Goal: Task Accomplishment & Management: Manage account settings

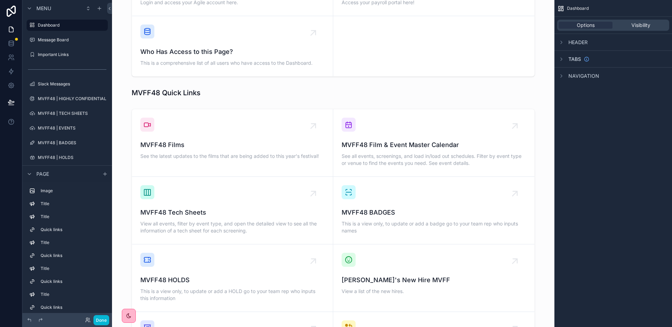
scroll to position [396, 0]
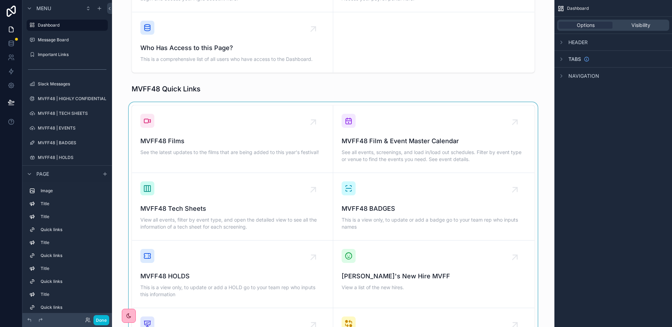
click at [409, 118] on div "scrollable content" at bounding box center [333, 273] width 431 height 343
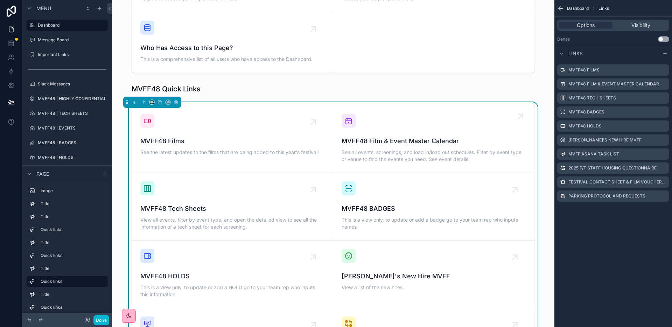
click at [365, 136] on span "MVFF48 Film & Event Master Calendar" at bounding box center [433, 141] width 184 height 10
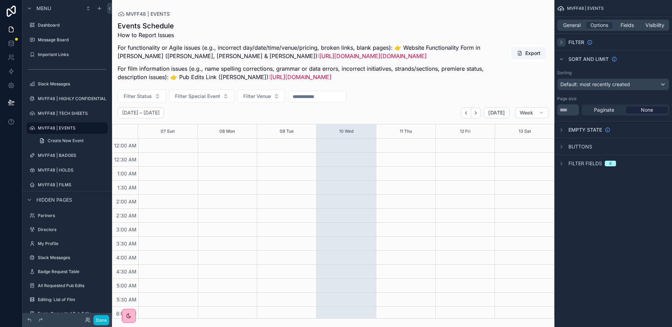
click at [562, 42] on icon "scrollable content" at bounding box center [560, 42] width 1 height 3
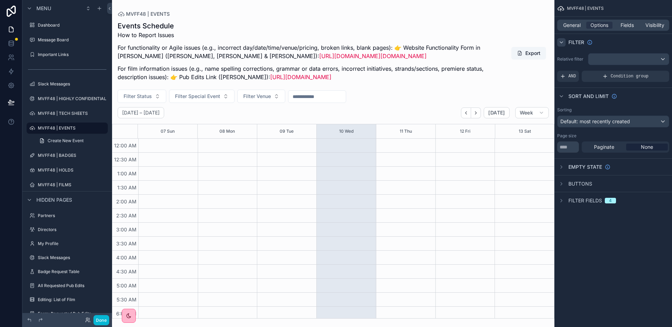
click at [562, 42] on icon "scrollable content" at bounding box center [561, 42] width 3 height 1
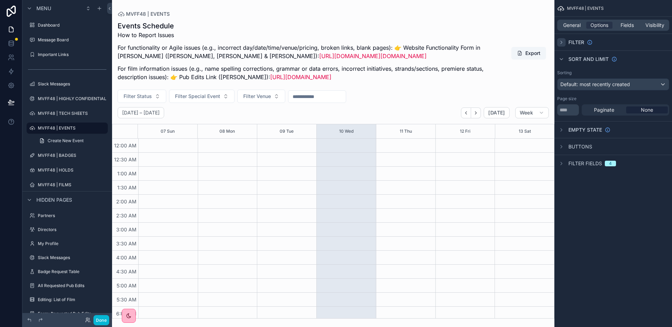
click at [573, 166] on span "Filter fields" at bounding box center [585, 163] width 34 height 7
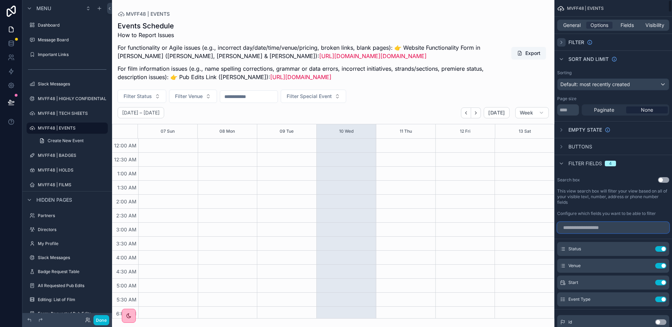
click at [577, 229] on input "scrollable content" at bounding box center [613, 227] width 112 height 11
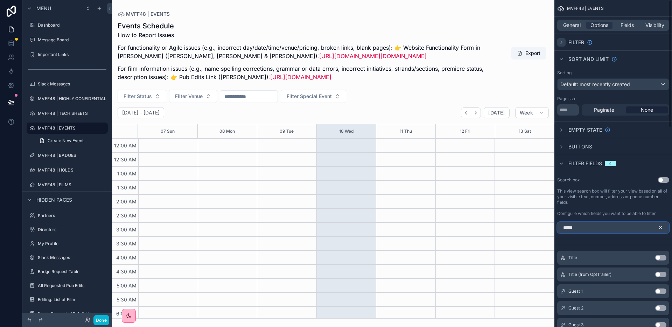
type input "*****"
click at [663, 257] on button "Use setting" at bounding box center [660, 258] width 11 height 6
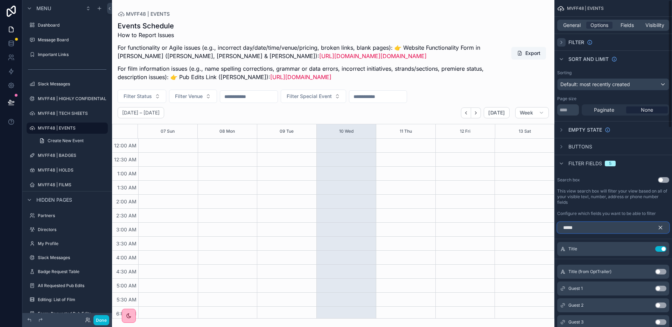
click at [594, 231] on input "*****" at bounding box center [613, 227] width 112 height 11
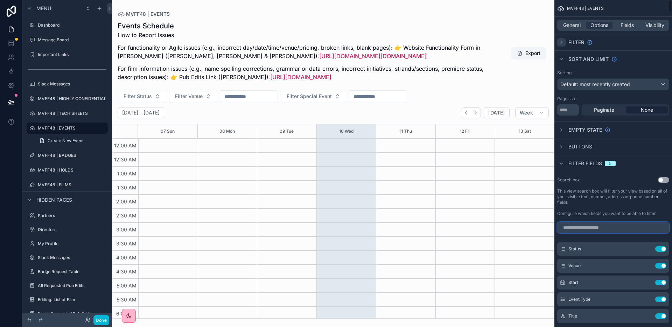
click at [587, 231] on input "scrollable content" at bounding box center [613, 227] width 112 height 11
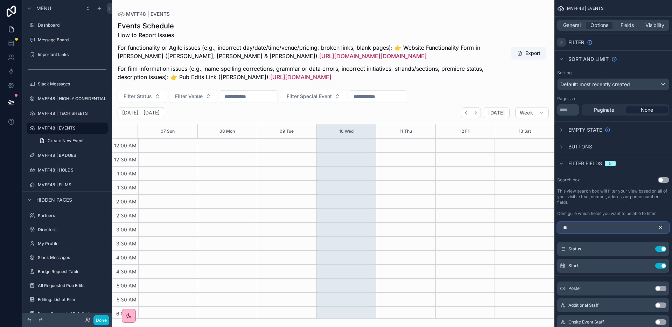
type input "*"
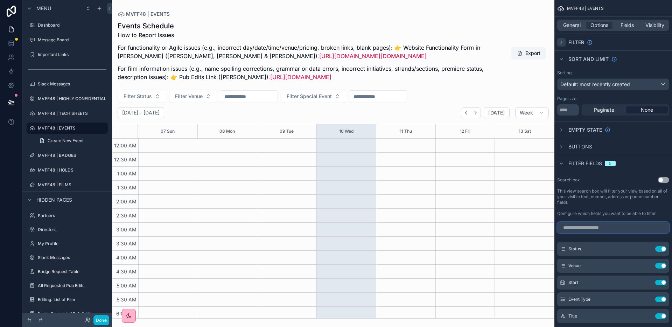
scroll to position [0, 0]
click at [586, 228] on input "scrollable content" at bounding box center [613, 226] width 112 height 11
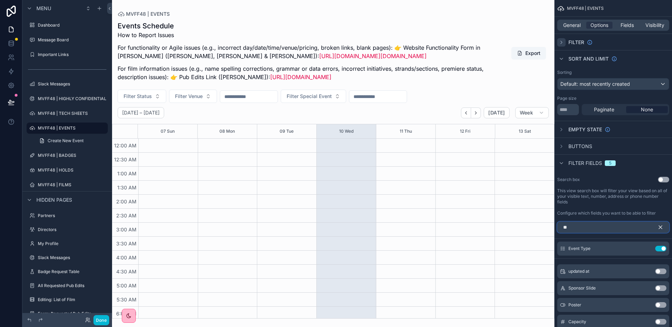
scroll to position [0, 0]
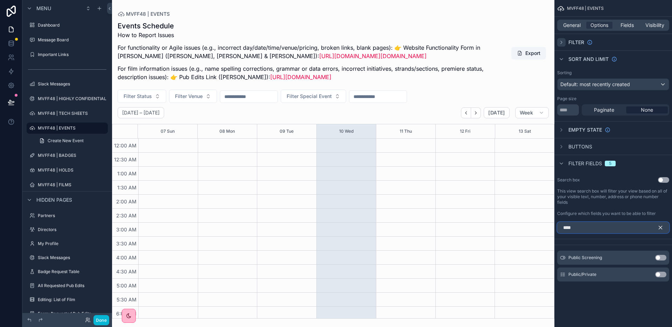
type input "****"
click at [660, 273] on button "Use setting" at bounding box center [660, 274] width 11 height 6
click at [604, 228] on input "****" at bounding box center [613, 227] width 112 height 11
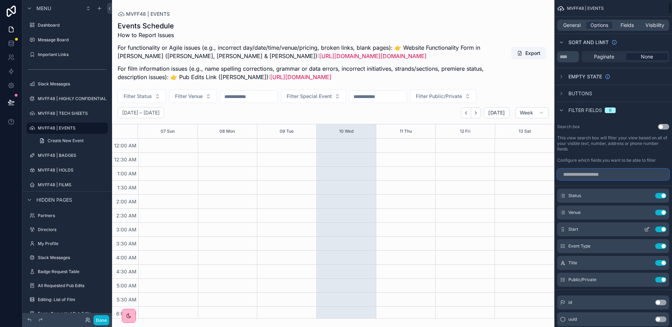
scroll to position [47, 0]
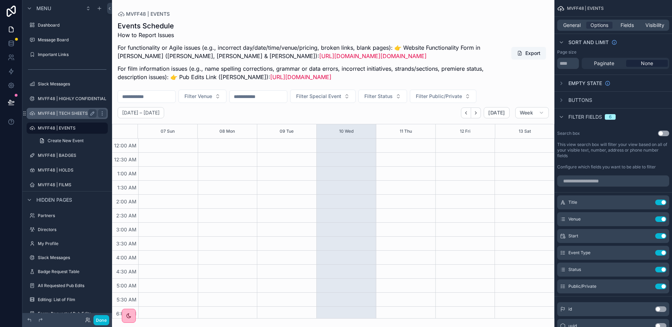
click at [56, 117] on div "MVFF48 | TECH SHEETS" at bounding box center [67, 113] width 78 height 11
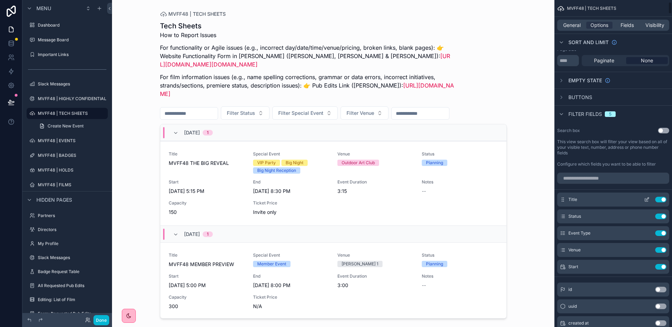
scroll to position [51, 0]
click at [576, 179] on input "scrollable content" at bounding box center [613, 176] width 112 height 11
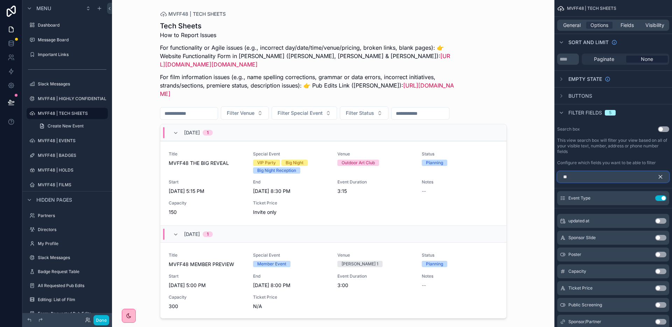
scroll to position [0, 0]
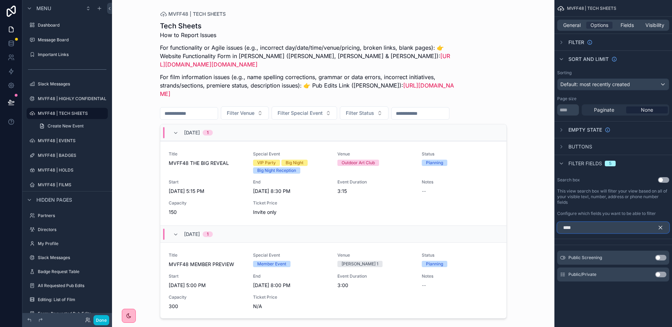
type input "****"
click at [664, 275] on button "Use setting" at bounding box center [660, 274] width 11 height 6
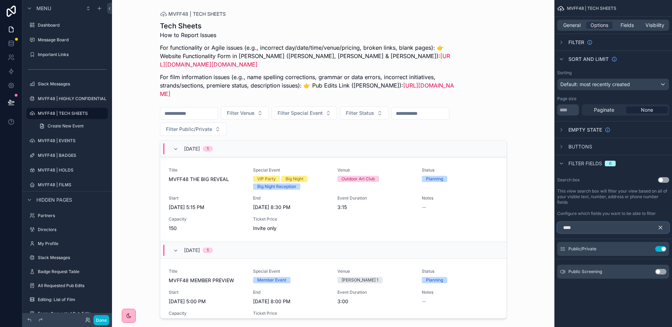
click at [640, 227] on input "****" at bounding box center [613, 227] width 112 height 11
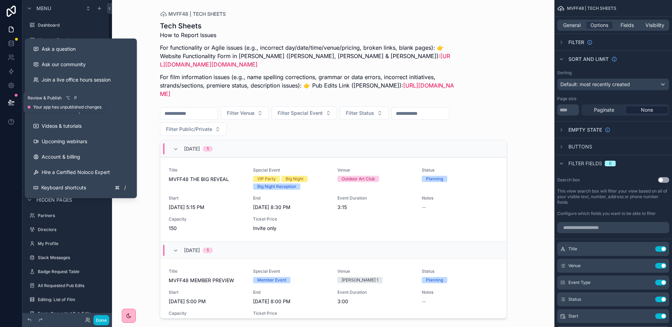
click at [7, 99] on button at bounding box center [10, 102] width 15 height 20
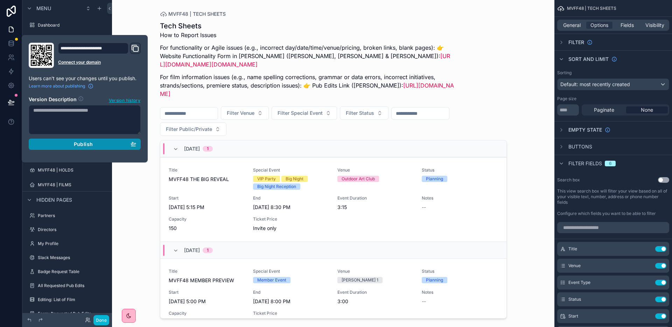
click at [79, 141] on span "Publish" at bounding box center [83, 144] width 19 height 6
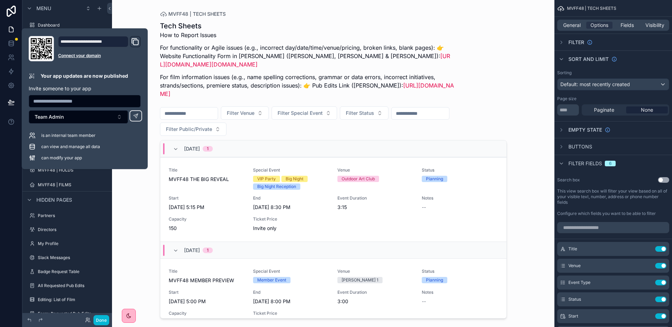
click at [142, 180] on div "MVFF48 | TECH SHEETS Tech Sheets How to Report Issues For functionality or Agil…" at bounding box center [333, 163] width 442 height 327
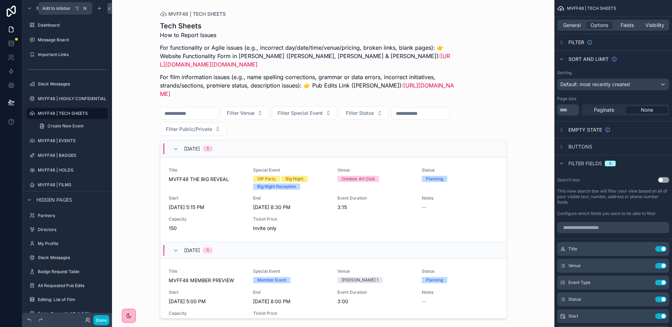
click at [98, 9] on icon "scrollable content" at bounding box center [100, 9] width 6 height 6
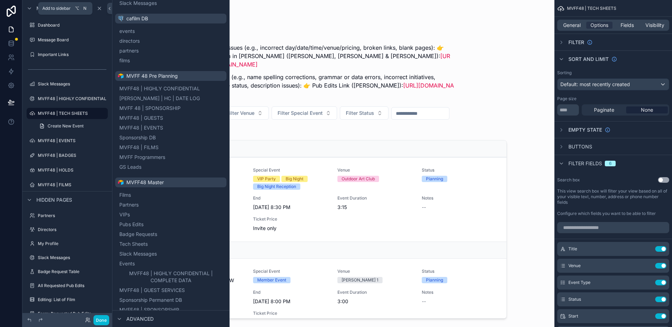
scroll to position [73, 0]
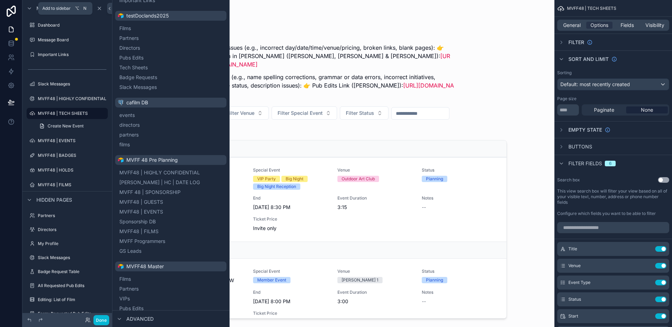
click at [151, 199] on span "MVFF48 | GUESTS" at bounding box center [141, 201] width 44 height 7
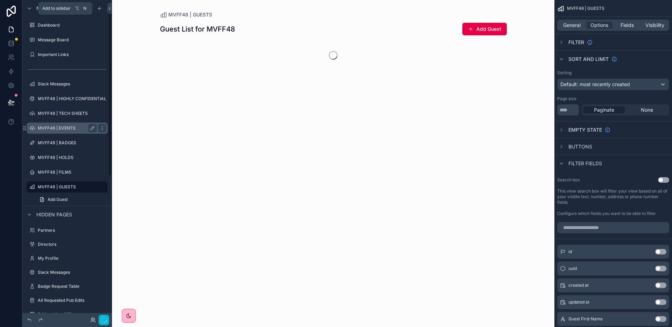
scroll to position [20, 0]
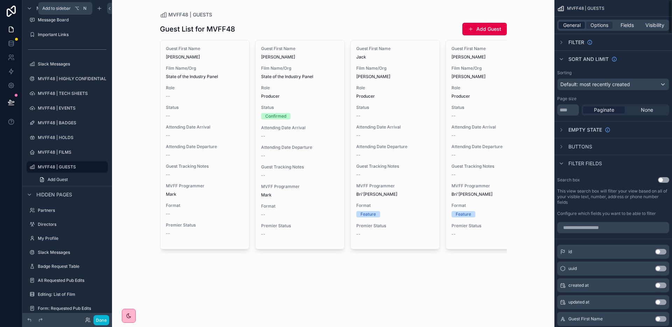
click at [574, 27] on span "General" at bounding box center [571, 25] width 17 height 7
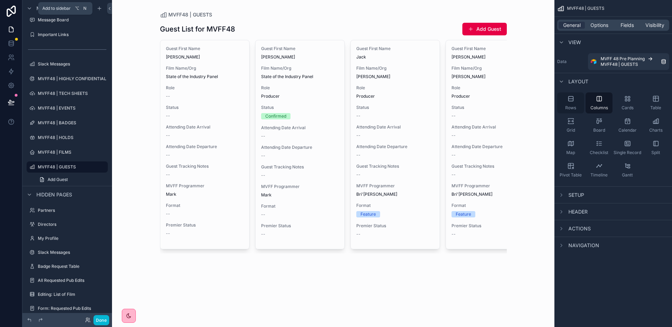
click at [573, 98] on icon "scrollable content" at bounding box center [570, 98] width 7 height 7
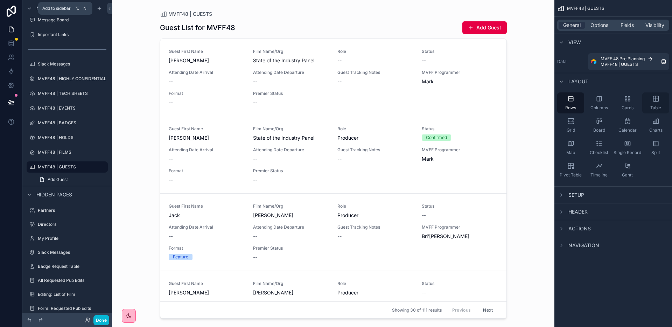
click at [661, 102] on div "Table" at bounding box center [655, 102] width 27 height 21
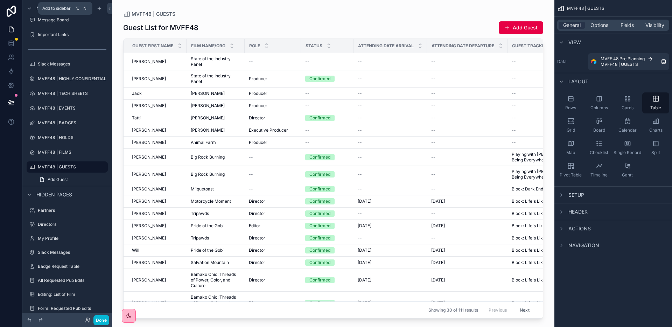
drag, startPoint x: 562, startPoint y: 82, endPoint x: 566, endPoint y: 86, distance: 5.7
click at [561, 82] on icon "scrollable content" at bounding box center [561, 82] width 6 height 6
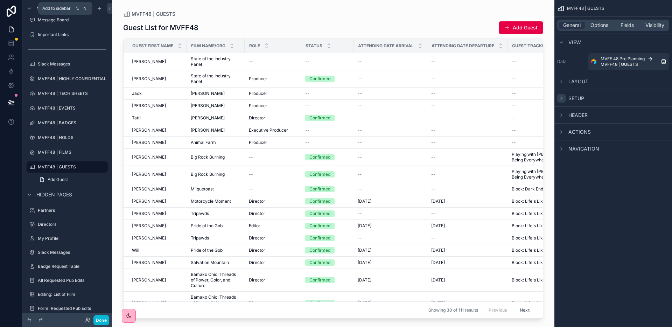
click at [557, 100] on div "scrollable content" at bounding box center [561, 98] width 8 height 8
drag, startPoint x: 561, startPoint y: 95, endPoint x: 564, endPoint y: 101, distance: 6.8
click at [561, 95] on icon "scrollable content" at bounding box center [561, 98] width 6 height 6
click at [564, 113] on div "scrollable content" at bounding box center [561, 115] width 8 height 8
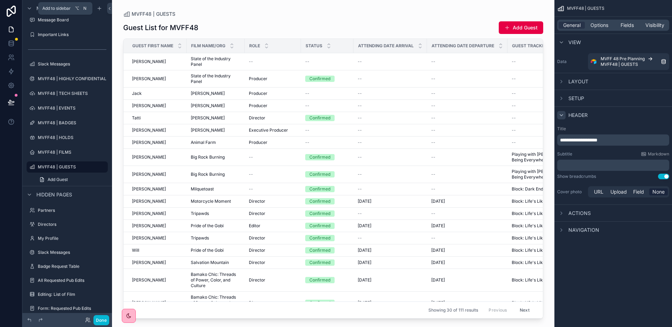
click at [562, 113] on icon "scrollable content" at bounding box center [561, 115] width 6 height 6
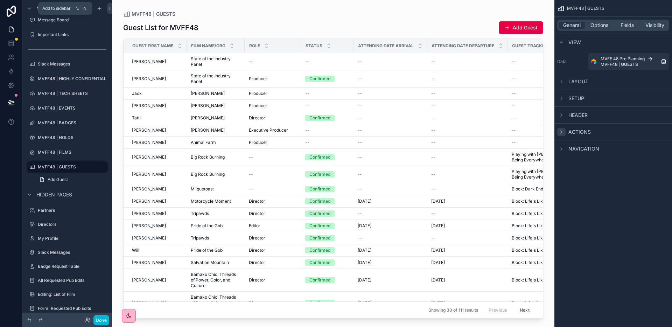
click at [564, 130] on div "scrollable content" at bounding box center [561, 132] width 8 height 8
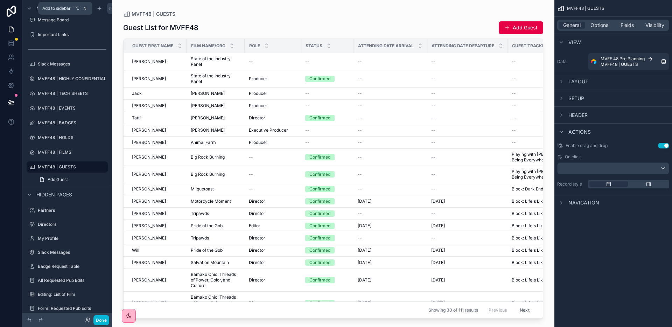
click at [660, 145] on button "Use setting" at bounding box center [663, 146] width 11 height 6
click at [563, 133] on icon "scrollable content" at bounding box center [561, 132] width 6 height 6
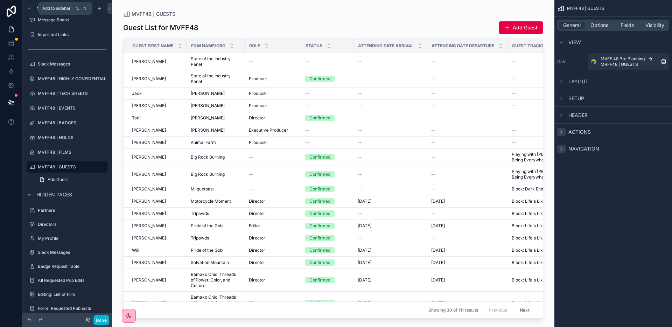
click at [565, 151] on div "scrollable content" at bounding box center [561, 148] width 8 height 8
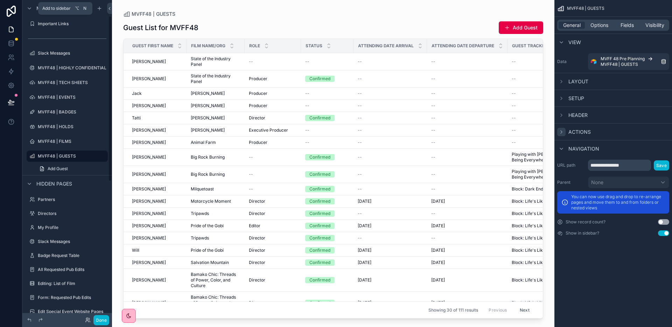
scroll to position [0, 0]
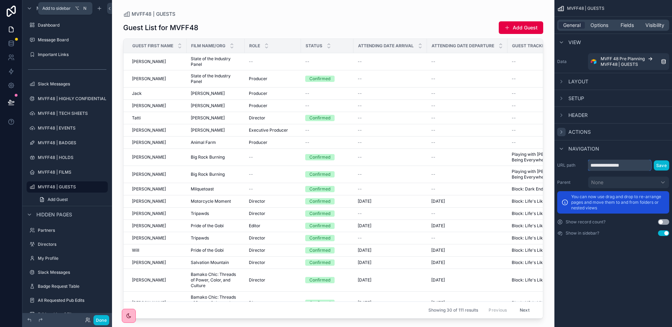
click at [639, 166] on input "**********" at bounding box center [619, 165] width 63 height 11
drag, startPoint x: 604, startPoint y: 165, endPoint x: 667, endPoint y: 158, distance: 63.3
click at [605, 165] on input "**********" at bounding box center [619, 165] width 63 height 11
click at [635, 165] on input "**********" at bounding box center [619, 165] width 63 height 11
type input "**********"
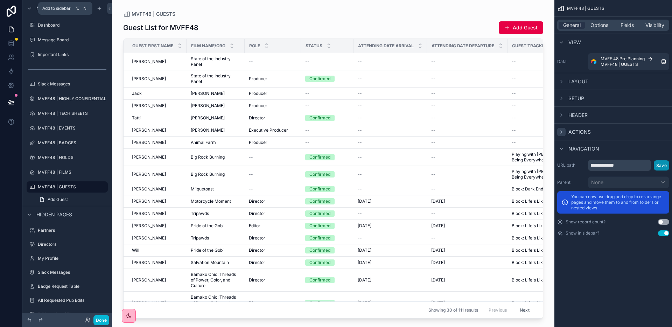
click at [662, 165] on button "Save" at bounding box center [660, 165] width 15 height 10
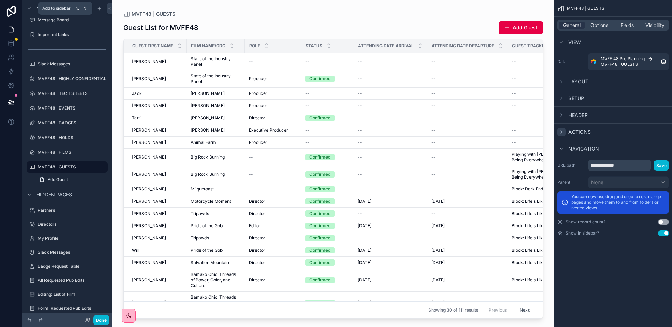
click at [565, 148] on div "Navigation" at bounding box center [578, 148] width 42 height 8
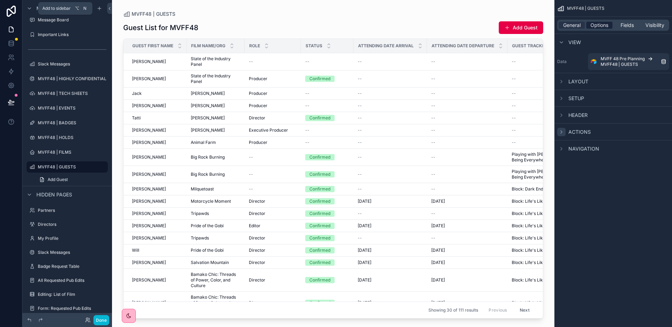
click at [603, 24] on span "Options" at bounding box center [599, 25] width 18 height 7
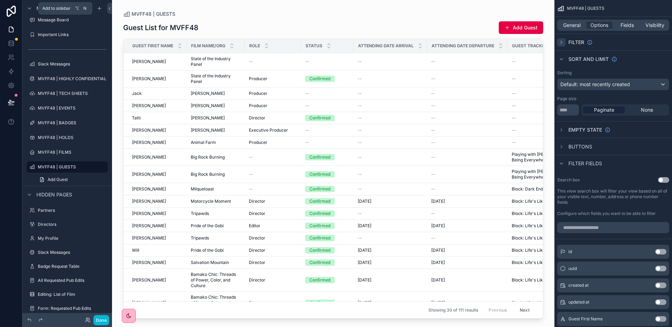
click at [560, 45] on div "scrollable content" at bounding box center [561, 42] width 8 height 8
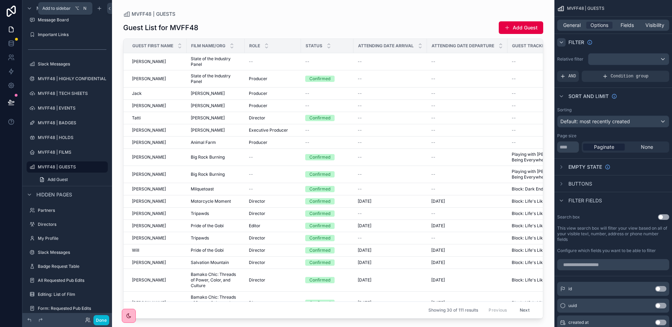
click at [560, 45] on div "scrollable content" at bounding box center [561, 42] width 8 height 8
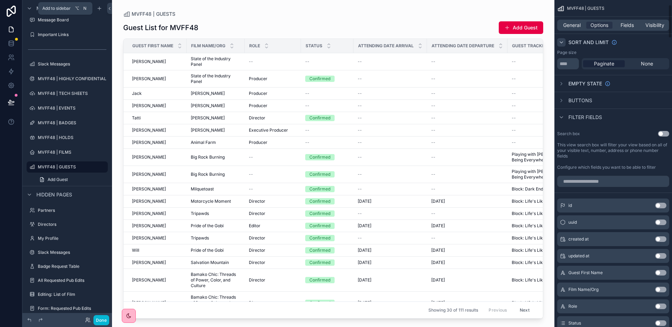
scroll to position [47, 0]
drag, startPoint x: 645, startPoint y: 62, endPoint x: 571, endPoint y: 65, distance: 73.9
click at [645, 62] on span "None" at bounding box center [646, 63] width 12 height 7
click at [569, 65] on input "**" at bounding box center [568, 63] width 22 height 11
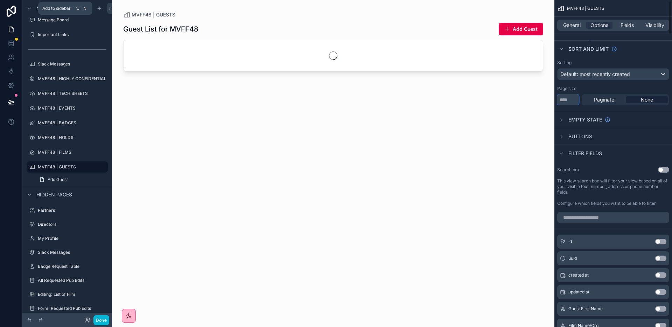
scroll to position [0, 0]
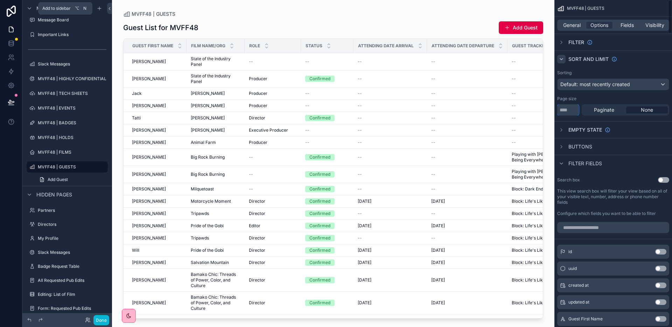
type input "*"
click at [561, 58] on icon "scrollable content" at bounding box center [561, 59] width 6 height 6
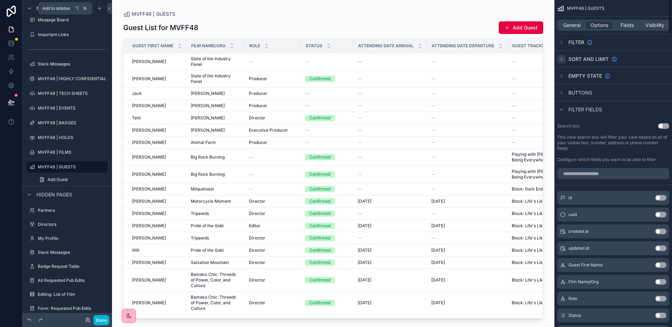
click at [665, 126] on button "Use setting" at bounding box center [663, 126] width 11 height 6
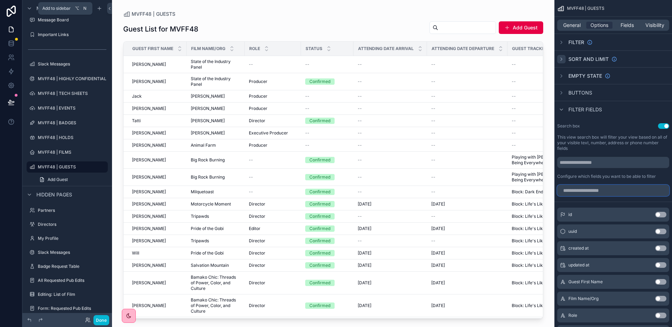
click at [596, 191] on input "scrollable content" at bounding box center [613, 190] width 112 height 11
click at [633, 23] on span "Fields" at bounding box center [626, 25] width 13 height 7
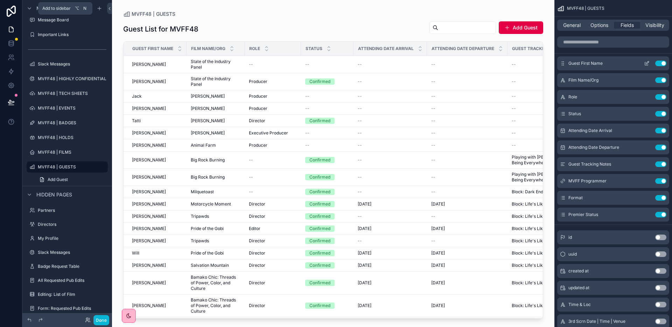
click at [656, 62] on button "Use setting" at bounding box center [660, 64] width 11 height 6
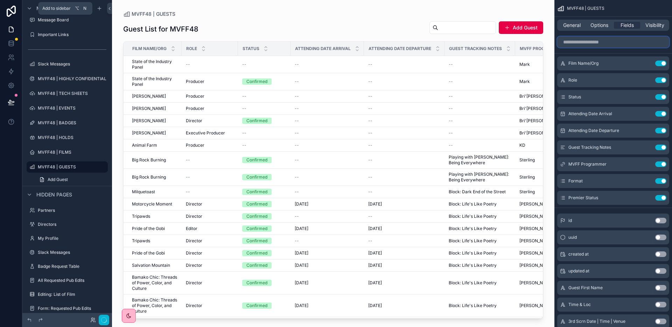
click at [601, 41] on input "scrollable content" at bounding box center [613, 41] width 112 height 11
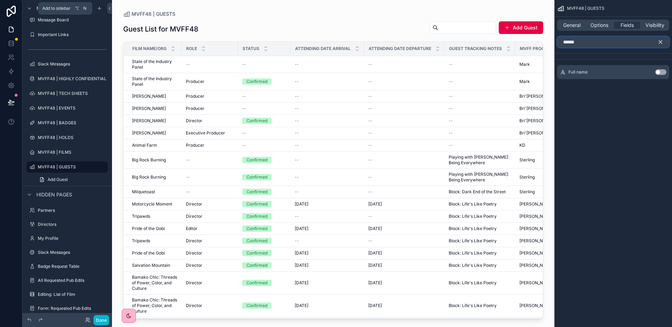
type input "******"
click at [661, 73] on button "Use setting" at bounding box center [660, 72] width 11 height 6
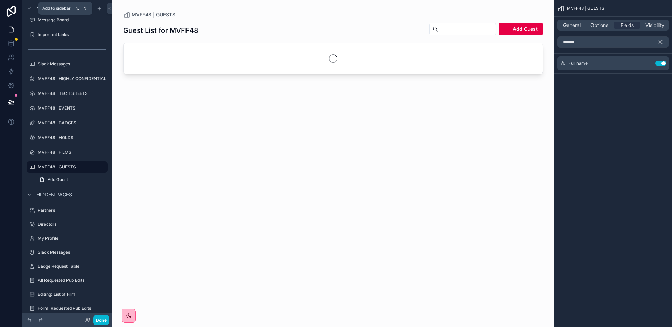
click at [660, 40] on icon "scrollable content" at bounding box center [660, 42] width 6 height 6
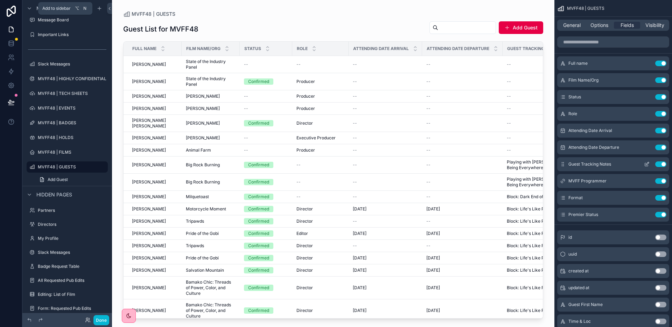
click at [658, 165] on button "Use setting" at bounding box center [660, 164] width 11 height 6
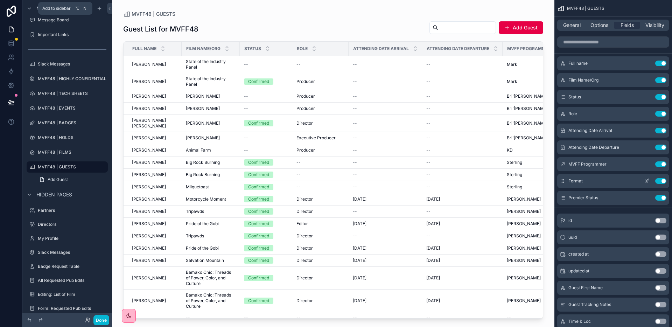
click at [655, 179] on button "Use setting" at bounding box center [660, 181] width 11 height 6
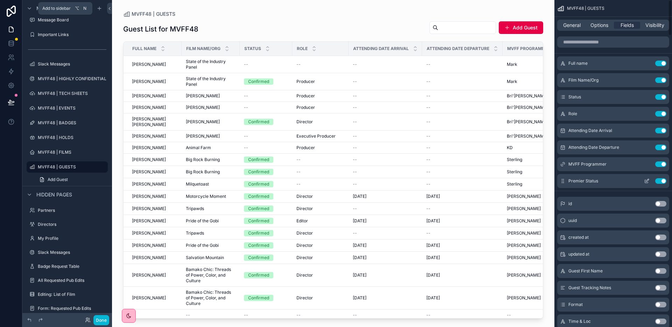
click at [657, 176] on div "Premier Status Use setting" at bounding box center [613, 181] width 112 height 14
drag, startPoint x: 660, startPoint y: 180, endPoint x: 658, endPoint y: 185, distance: 5.0
click at [660, 180] on button "Use setting" at bounding box center [660, 181] width 11 height 6
click at [661, 163] on button "Use setting" at bounding box center [660, 164] width 11 height 6
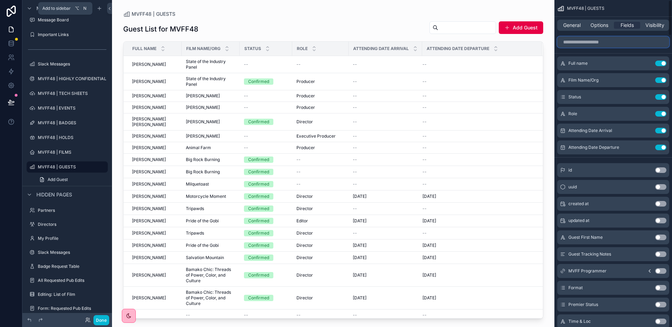
click at [605, 44] on input "scrollable content" at bounding box center [613, 41] width 112 height 11
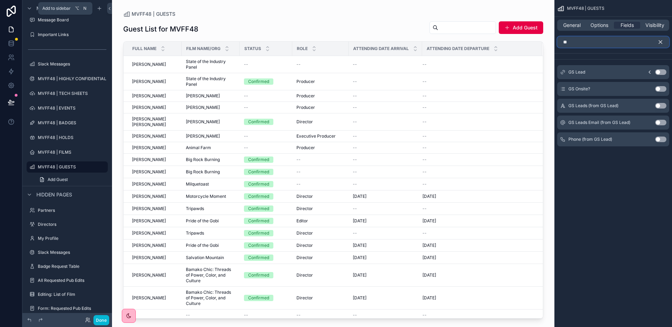
type input "**"
click at [661, 69] on button "Use setting" at bounding box center [660, 72] width 11 height 6
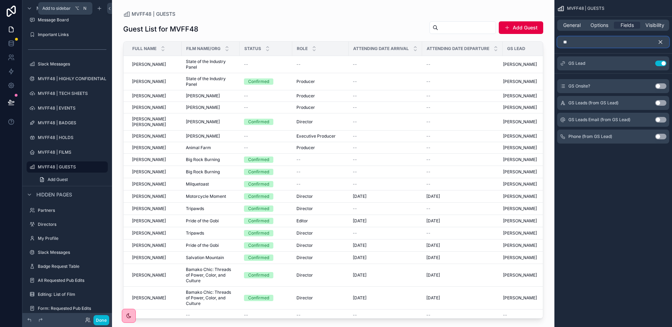
click at [620, 44] on input "**" at bounding box center [613, 41] width 112 height 11
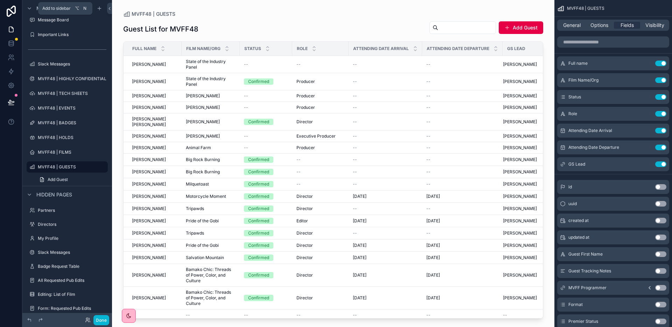
click at [288, 151] on div "scrollable content" at bounding box center [333, 159] width 442 height 318
click at [605, 25] on span "Options" at bounding box center [599, 25] width 18 height 7
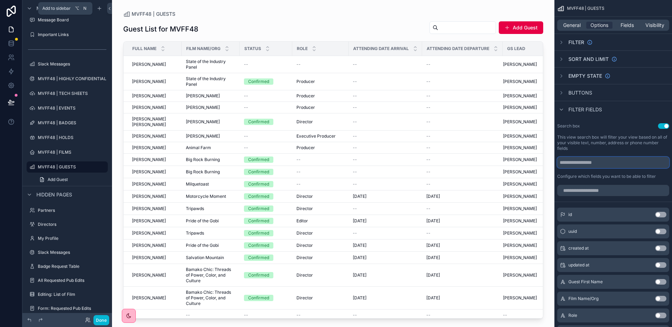
click at [594, 160] on input "scrollable content" at bounding box center [613, 162] width 112 height 11
click at [589, 188] on input "scrollable content" at bounding box center [613, 190] width 112 height 11
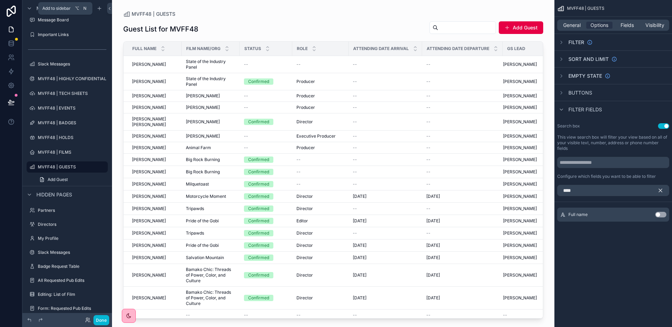
click at [664, 215] on button "Use setting" at bounding box center [660, 215] width 11 height 6
click at [606, 191] on input "****" at bounding box center [613, 190] width 112 height 11
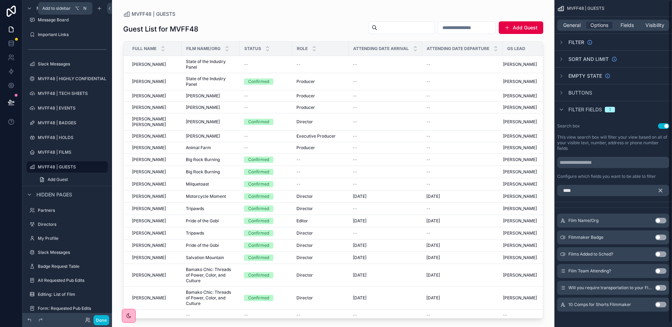
click at [662, 220] on button "Use setting" at bounding box center [660, 221] width 11 height 6
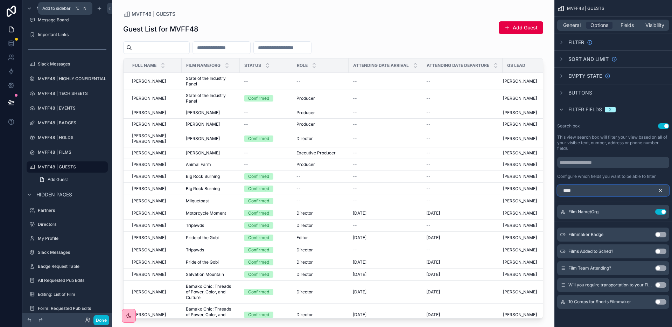
click at [579, 192] on input "****" at bounding box center [613, 190] width 112 height 11
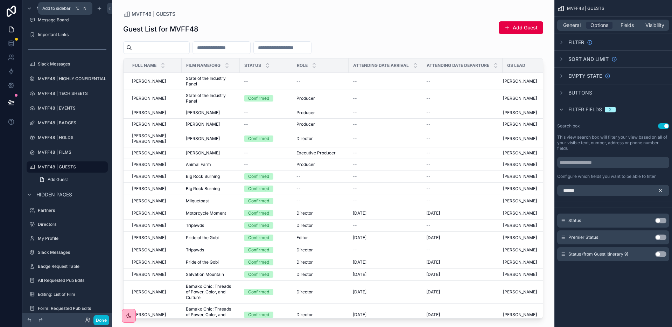
click at [660, 221] on button "Use setting" at bounding box center [660, 221] width 11 height 6
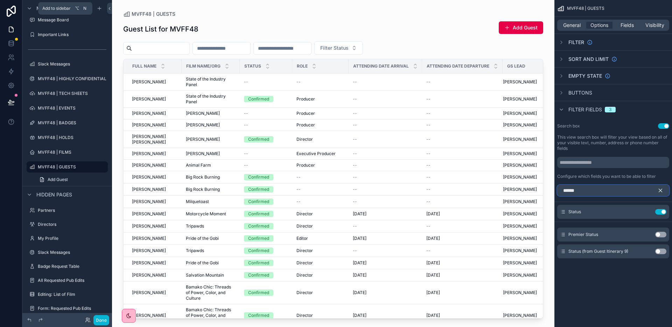
click at [577, 191] on input "******" at bounding box center [613, 190] width 112 height 11
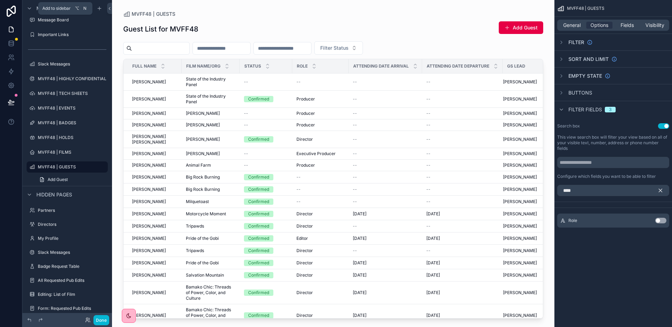
click at [663, 219] on button "Use setting" at bounding box center [660, 221] width 11 height 6
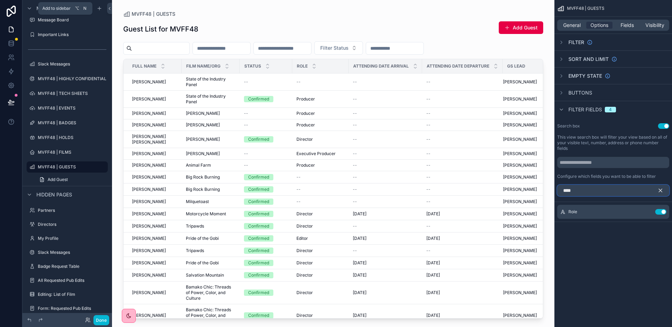
click at [588, 192] on input "****" at bounding box center [613, 190] width 112 height 11
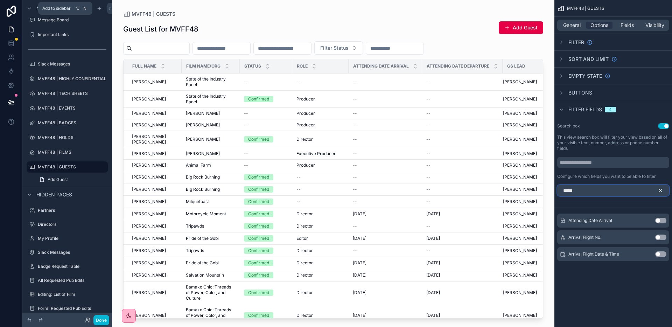
type input "*****"
drag, startPoint x: 664, startPoint y: 221, endPoint x: 638, endPoint y: 224, distance: 26.1
click at [664, 221] on button "Use setting" at bounding box center [660, 221] width 11 height 6
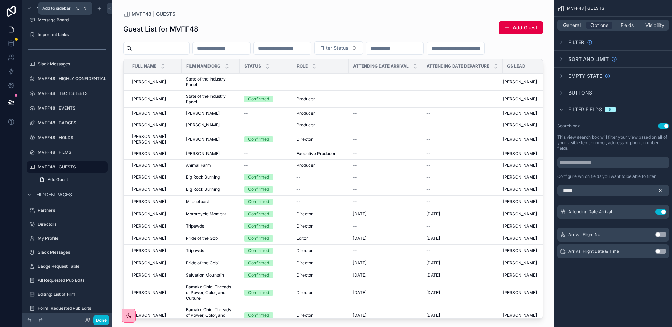
click at [657, 189] on icon "scrollable content" at bounding box center [660, 190] width 6 height 6
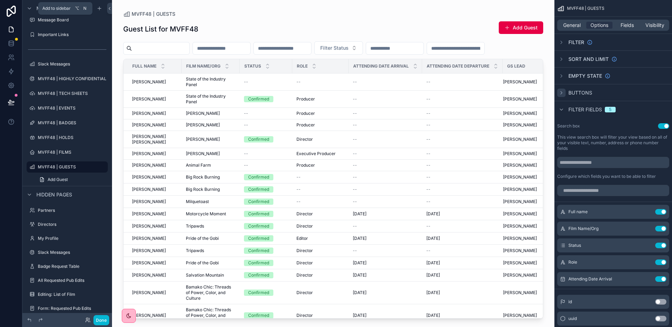
click at [562, 95] on icon "scrollable content" at bounding box center [561, 93] width 6 height 6
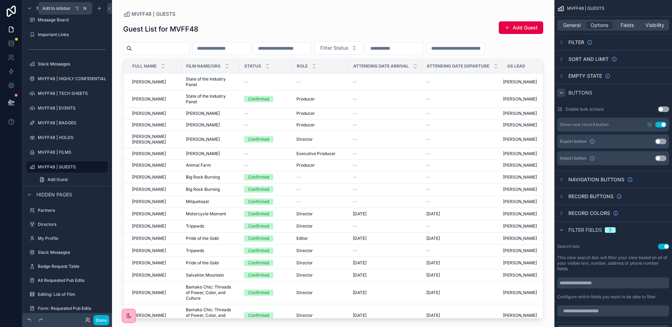
click at [656, 127] on div "Use setting" at bounding box center [656, 125] width 20 height 6
click at [658, 126] on button "Use setting" at bounding box center [660, 125] width 11 height 6
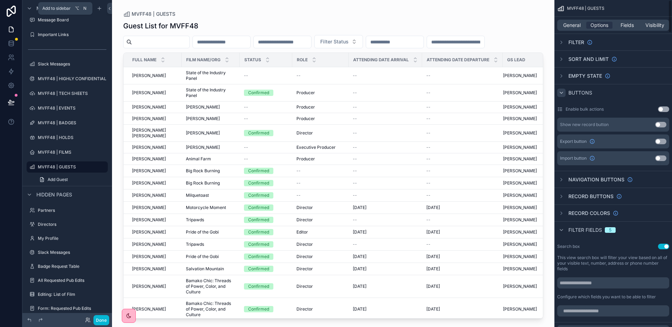
click at [564, 90] on div "scrollable content" at bounding box center [561, 92] width 8 height 8
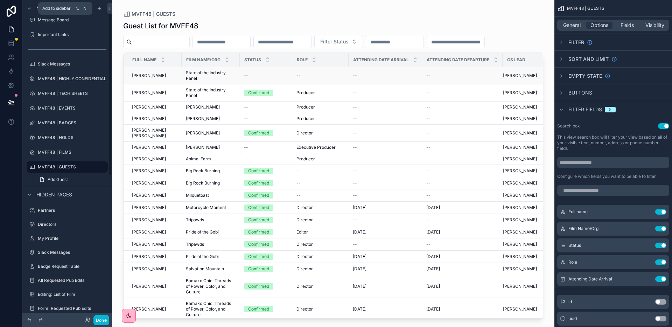
click at [163, 74] on span "[PERSON_NAME]" at bounding box center [149, 76] width 34 height 6
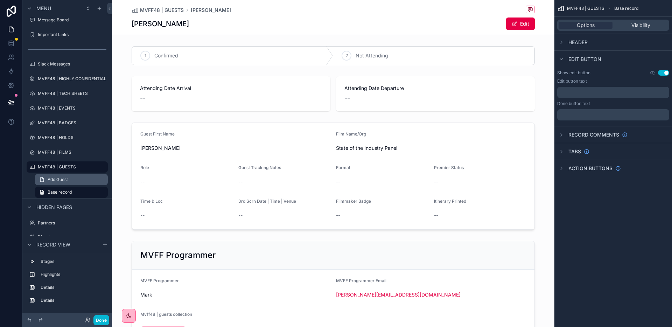
click at [51, 180] on span "Add Guest" at bounding box center [58, 180] width 20 height 6
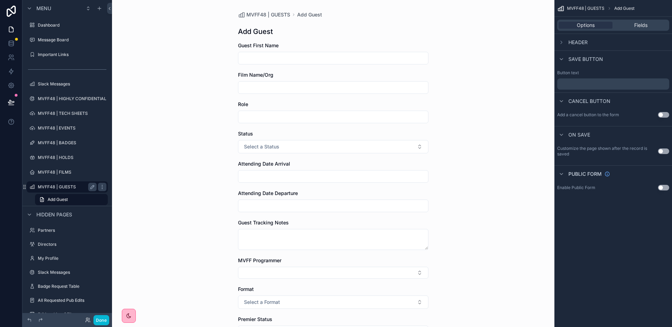
click at [54, 185] on label "MVFF48 | GUESTS" at bounding box center [66, 187] width 56 height 6
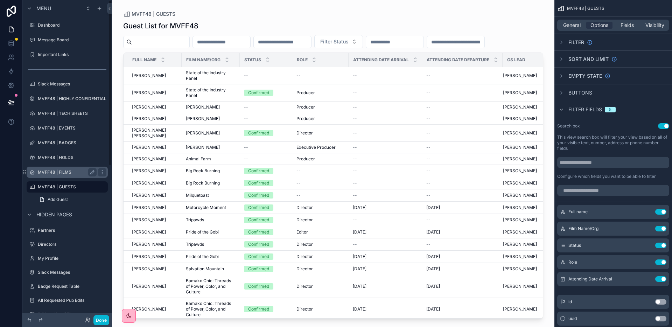
click at [38, 170] on label "MVFF48 | FILMS" at bounding box center [66, 172] width 56 height 6
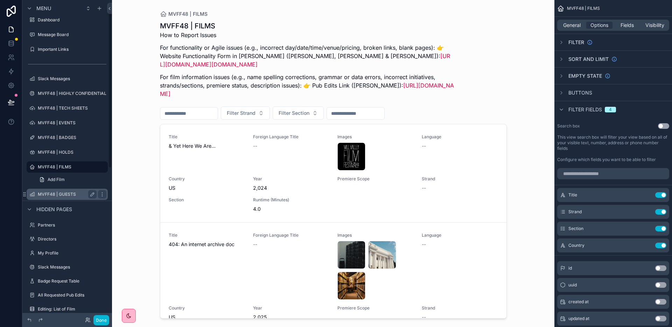
click at [45, 192] on label "MVFF48 | GUESTS" at bounding box center [66, 194] width 56 height 6
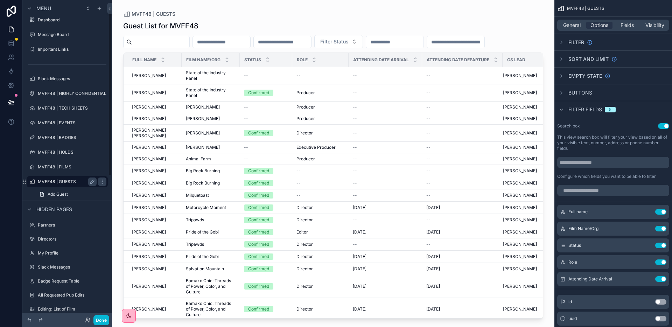
scroll to position [20, 0]
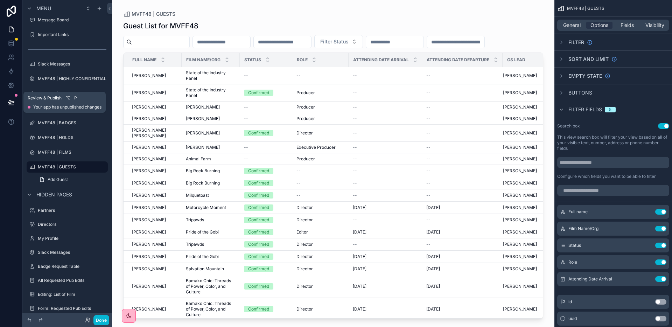
click at [11, 102] on icon at bounding box center [11, 102] width 7 height 7
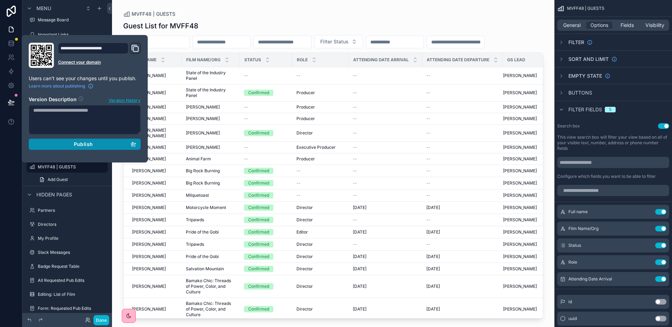
click at [104, 144] on div "Publish" at bounding box center [84, 144] width 103 height 6
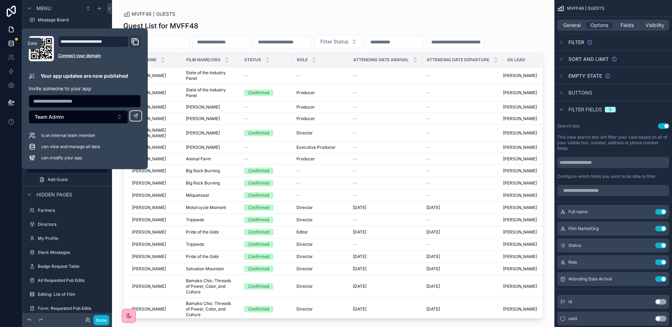
click at [12, 40] on icon at bounding box center [11, 43] width 7 height 7
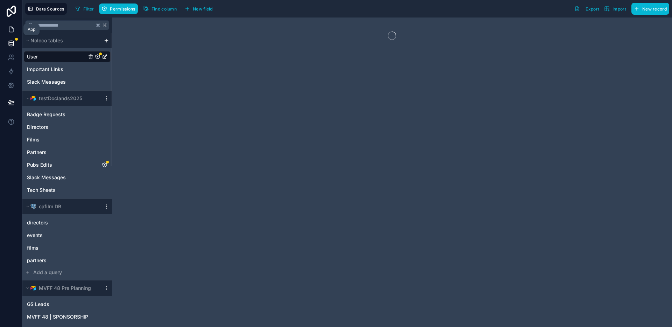
click at [12, 31] on icon at bounding box center [11, 29] width 7 height 7
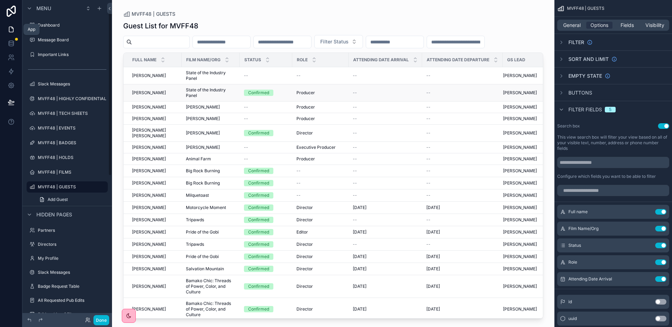
scroll to position [20, 0]
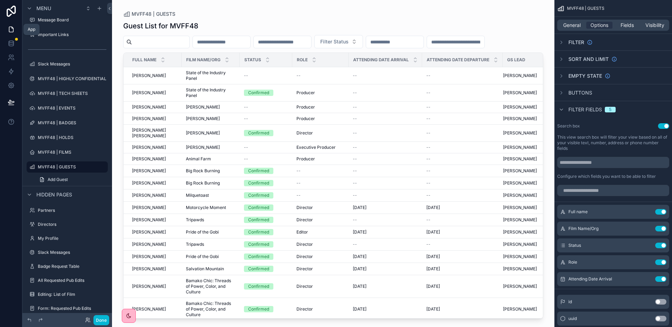
click at [10, 29] on icon at bounding box center [11, 29] width 7 height 7
click at [576, 28] on span "General" at bounding box center [571, 25] width 17 height 7
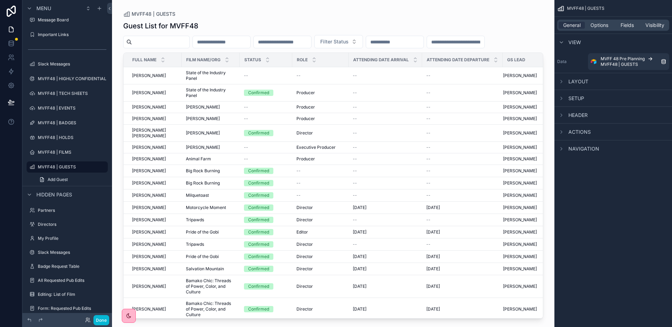
click at [565, 84] on div "Layout" at bounding box center [572, 81] width 31 height 8
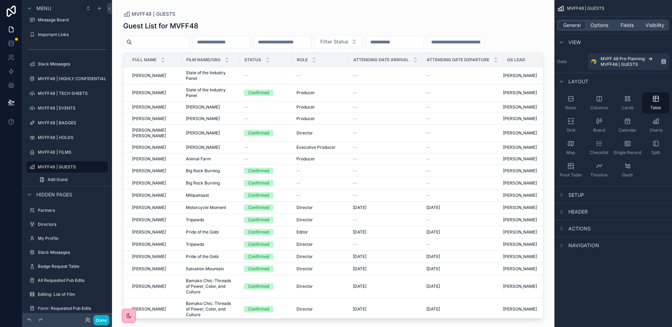
click at [565, 84] on div "Layout" at bounding box center [572, 81] width 31 height 8
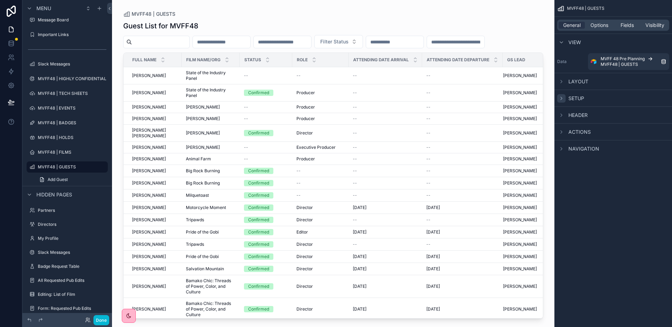
click at [564, 100] on div "scrollable content" at bounding box center [561, 98] width 8 height 8
click at [600, 21] on div "General Options Fields Visibility" at bounding box center [613, 25] width 112 height 11
drag, startPoint x: 600, startPoint y: 24, endPoint x: 601, endPoint y: 30, distance: 6.0
click at [600, 24] on span "Options" at bounding box center [599, 25] width 18 height 7
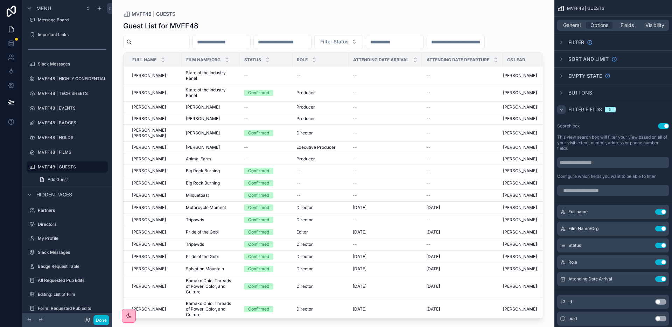
click at [564, 109] on div "scrollable content" at bounding box center [561, 109] width 8 height 8
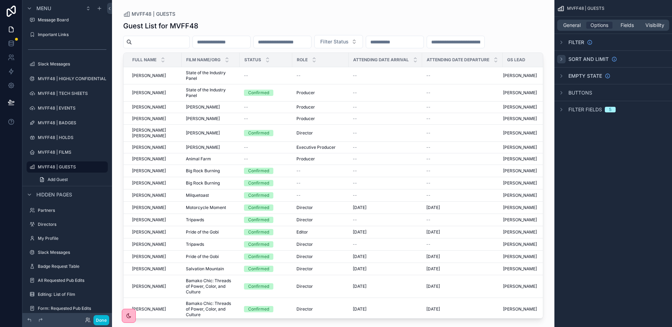
click at [563, 60] on icon "scrollable content" at bounding box center [561, 59] width 6 height 6
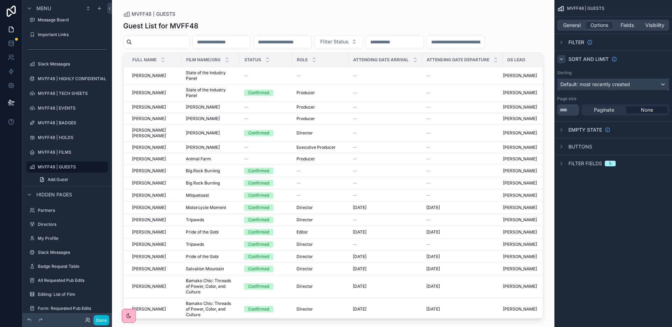
click at [595, 85] on span "Default: most recently created" at bounding box center [595, 84] width 70 height 6
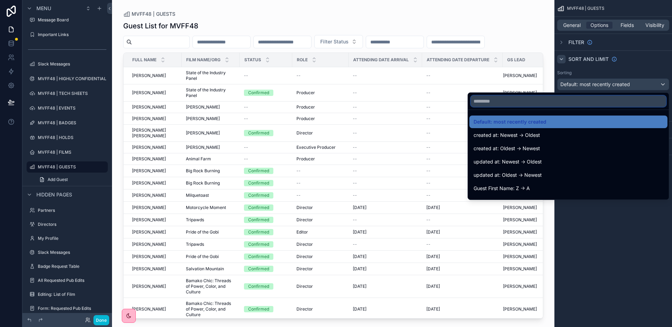
click at [520, 103] on input "text" at bounding box center [567, 100] width 195 height 11
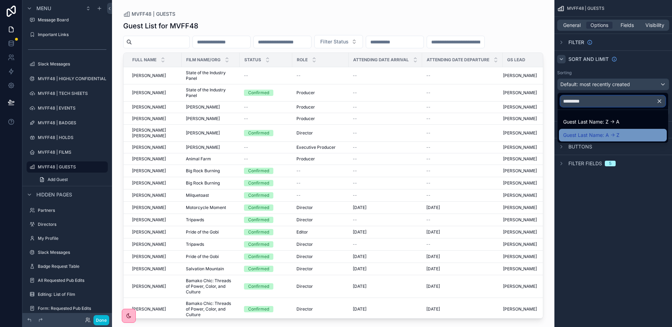
type input "*********"
click at [604, 134] on span "Guest Last Name: A -> Z" at bounding box center [591, 135] width 56 height 8
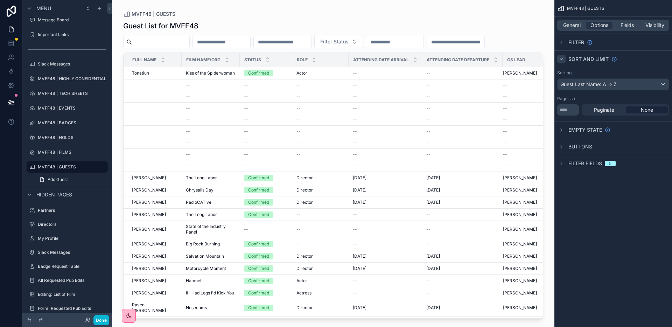
click at [625, 206] on div "MVFF48 | GUESTS General Options Fields Visibility Filter Sort And Limit Sorting…" at bounding box center [613, 163] width 118 height 327
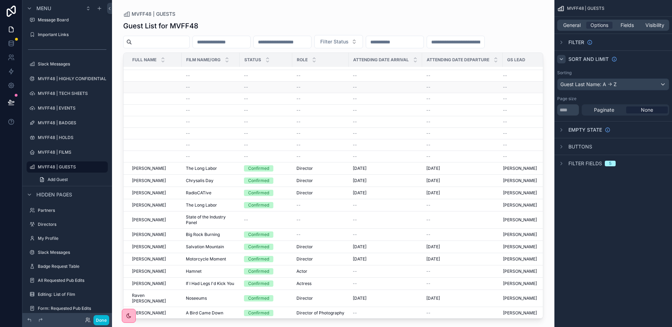
scroll to position [0, 0]
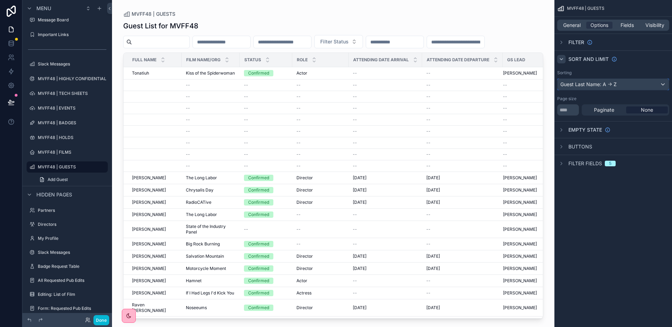
click at [630, 85] on div "Guest Last Name: A -> Z" at bounding box center [612, 84] width 111 height 11
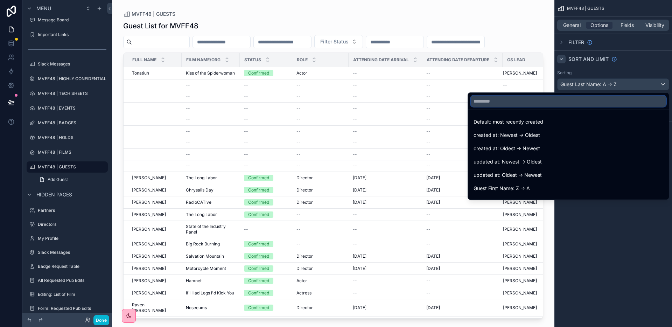
click at [576, 102] on input "text" at bounding box center [567, 100] width 195 height 11
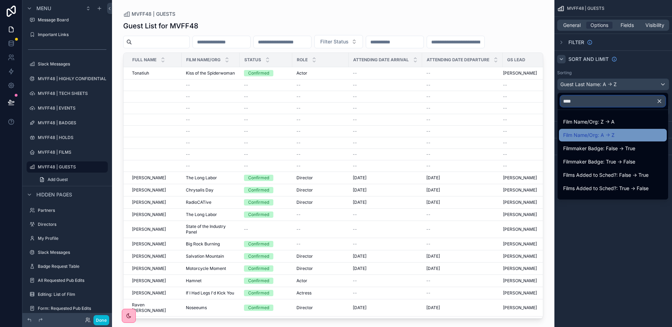
type input "****"
click at [611, 131] on span "Film Name/Org: A -> Z" at bounding box center [588, 135] width 51 height 8
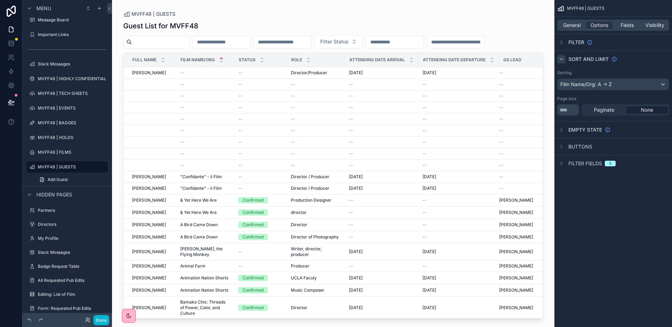
click at [631, 225] on div "MVFF48 | GUESTS General Options Fields Visibility Filter Sort And Limit Sorting…" at bounding box center [613, 163] width 118 height 327
click at [640, 81] on div "Film Name/Org: A -> Z" at bounding box center [612, 84] width 111 height 11
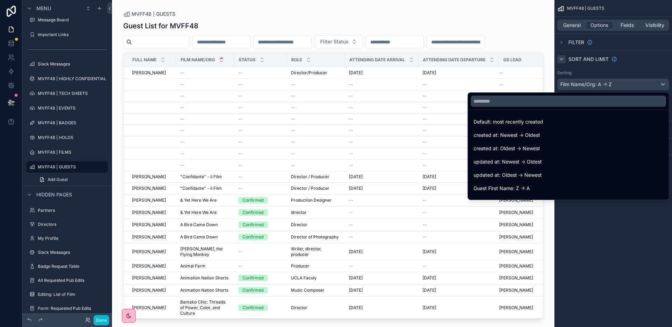
drag, startPoint x: 482, startPoint y: 122, endPoint x: 618, endPoint y: 123, distance: 135.7
click at [482, 122] on span "Default: most recently created" at bounding box center [508, 122] width 70 height 8
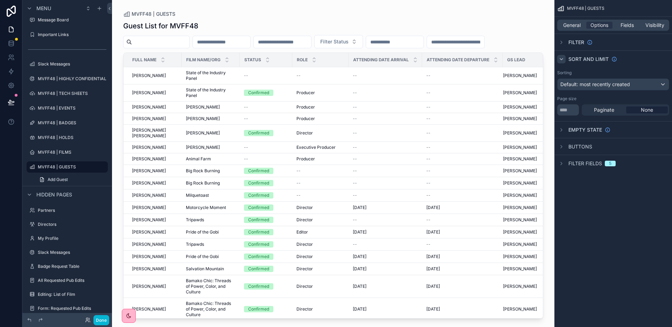
drag, startPoint x: 639, startPoint y: 267, endPoint x: 642, endPoint y: 262, distance: 5.5
click at [639, 267] on div "MVFF48 | GUESTS General Options Fields Visibility Filter Sort And Limit Sorting…" at bounding box center [613, 163] width 118 height 327
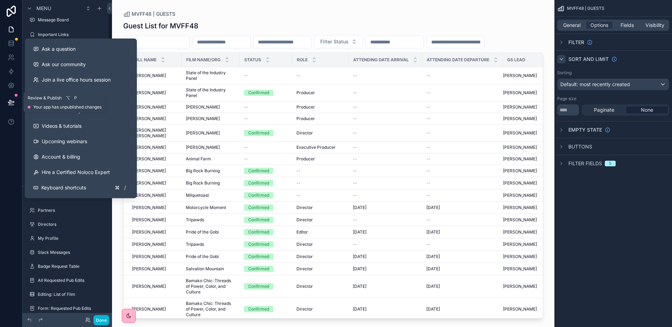
click at [10, 100] on icon at bounding box center [11, 102] width 7 height 7
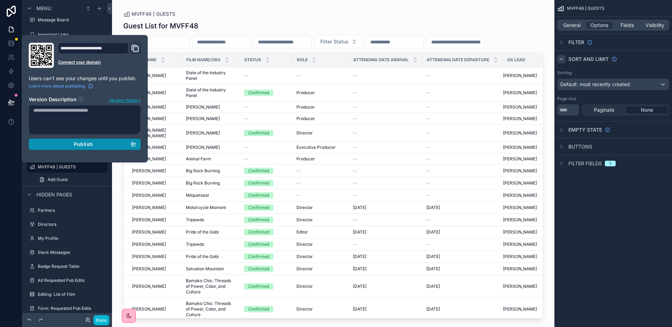
drag, startPoint x: 85, startPoint y: 143, endPoint x: 81, endPoint y: 128, distance: 15.0
click at [85, 143] on span "Publish" at bounding box center [83, 144] width 19 height 6
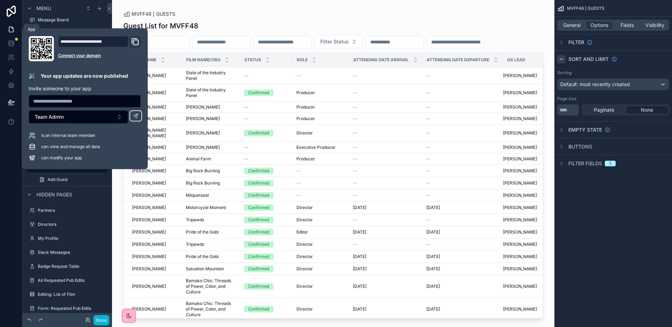
click at [11, 32] on icon at bounding box center [11, 29] width 4 height 5
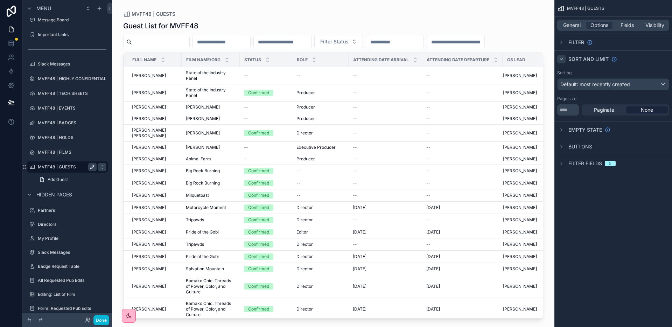
click at [90, 165] on icon "scrollable content" at bounding box center [93, 167] width 6 height 6
click at [93, 166] on icon "scrollable content" at bounding box center [93, 167] width 6 height 6
click at [570, 20] on div "General Options Fields Visibility" at bounding box center [613, 25] width 112 height 11
click at [569, 23] on span "General" at bounding box center [571, 25] width 17 height 7
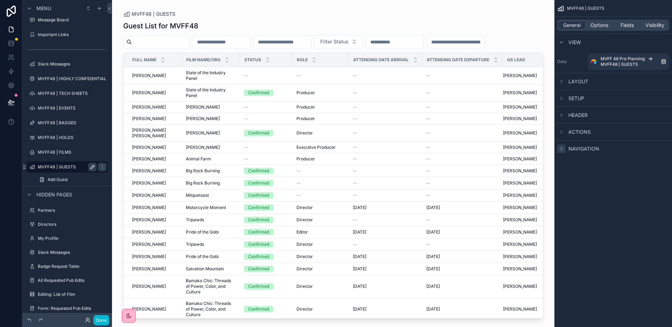
click at [563, 142] on div "Navigation" at bounding box center [613, 148] width 118 height 17
click at [562, 148] on icon "scrollable content" at bounding box center [561, 149] width 6 height 6
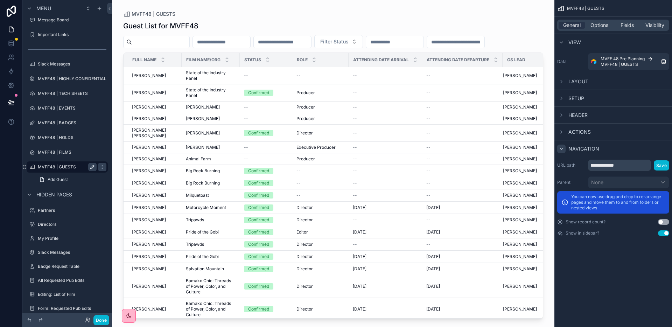
click at [562, 149] on icon "scrollable content" at bounding box center [561, 149] width 6 height 6
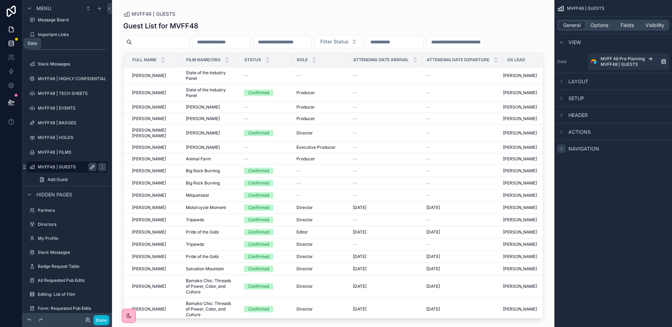
click at [11, 41] on icon at bounding box center [11, 43] width 7 height 7
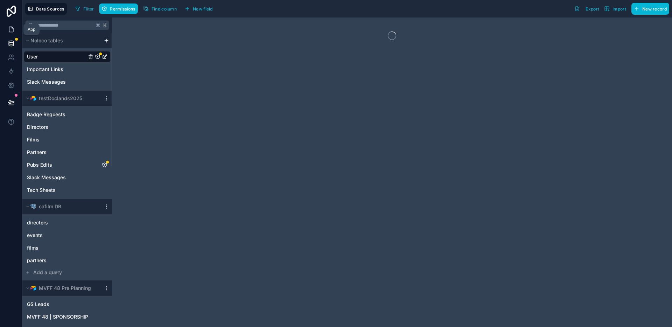
click at [10, 28] on icon at bounding box center [11, 29] width 7 height 7
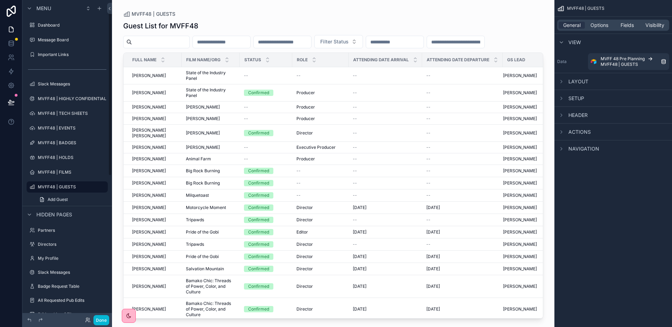
scroll to position [20, 0]
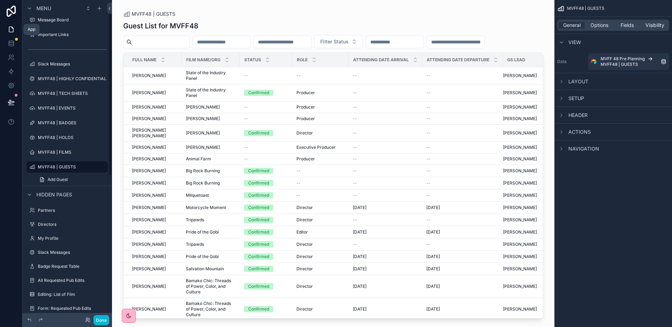
click at [12, 28] on icon at bounding box center [12, 27] width 1 height 1
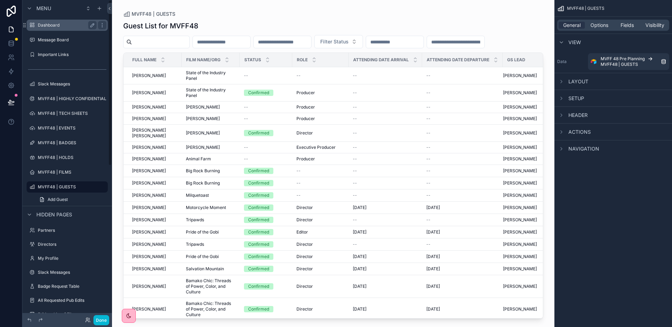
click at [43, 21] on div "Dashboard" at bounding box center [67, 25] width 59 height 8
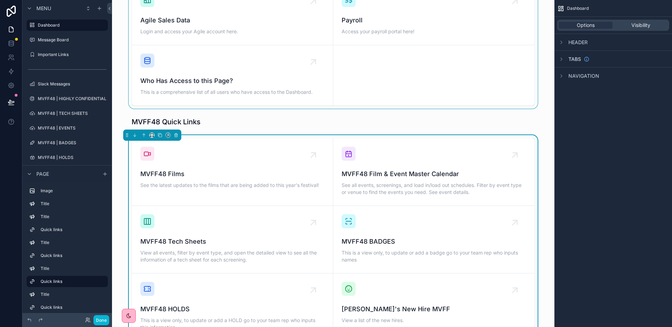
scroll to position [407, 0]
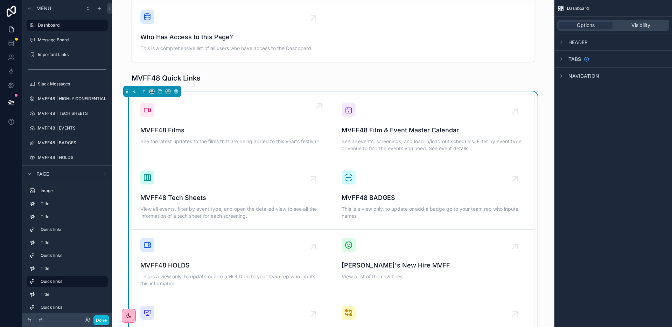
click at [259, 143] on link "MVFF48 Films See the latest updates to the films that are being added to this y…" at bounding box center [232, 128] width 201 height 68
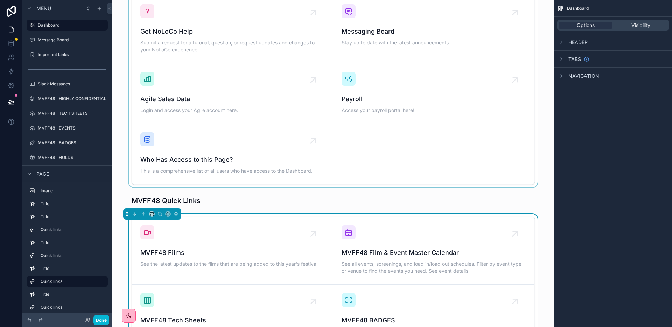
scroll to position [313, 0]
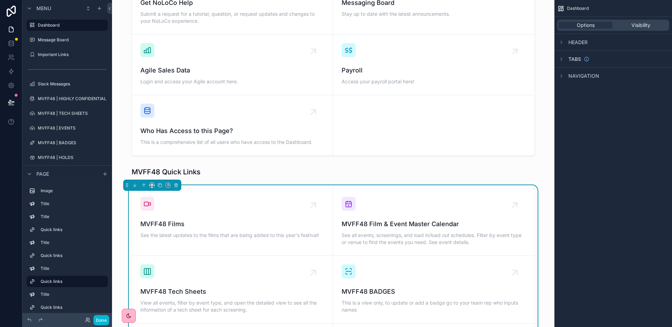
click at [227, 173] on div "Dashboard This Dashboard is for Internal CAFILM staff to have mobile and deskto…" at bounding box center [333, 318] width 442 height 1263
drag, startPoint x: 623, startPoint y: 81, endPoint x: 554, endPoint y: 76, distance: 69.4
click at [623, 81] on div "Navigation" at bounding box center [613, 75] width 118 height 17
click at [559, 75] on icon "scrollable content" at bounding box center [561, 76] width 6 height 6
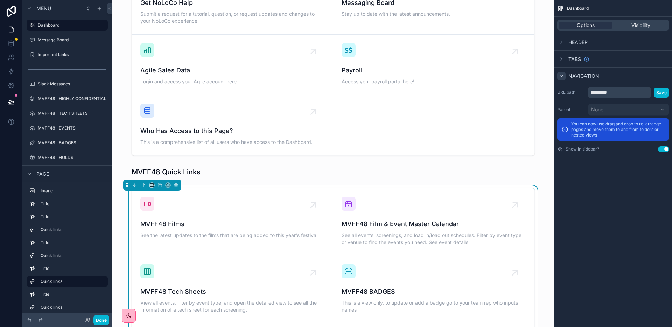
click at [559, 76] on icon "scrollable content" at bounding box center [561, 76] width 6 height 6
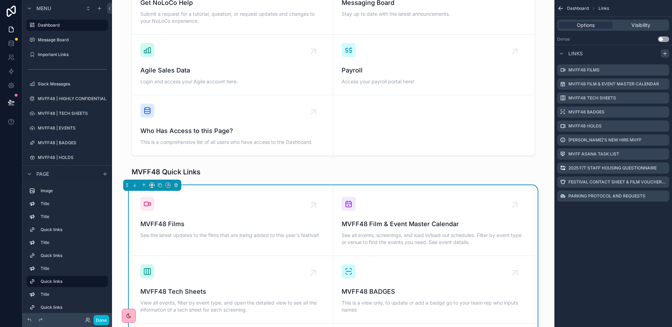
click at [668, 54] on div "scrollable content" at bounding box center [664, 53] width 8 height 8
click at [591, 211] on div "Link title" at bounding box center [613, 209] width 112 height 11
click at [662, 212] on icon "scrollable content" at bounding box center [662, 210] width 3 height 3
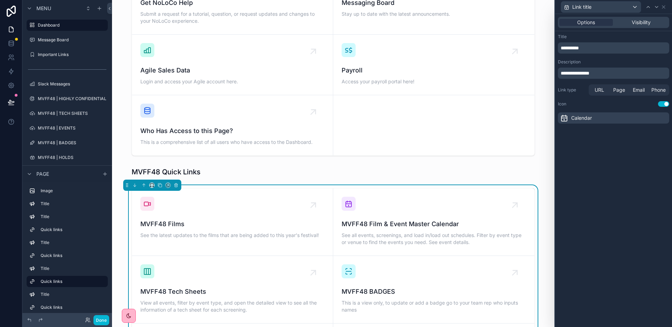
click at [585, 45] on p "**********" at bounding box center [613, 47] width 107 height 7
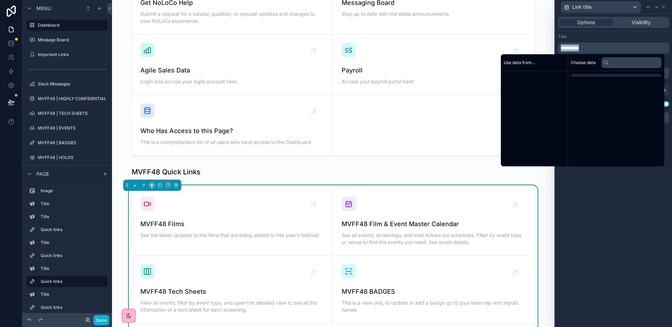
click at [585, 45] on p "**********" at bounding box center [613, 47] width 107 height 7
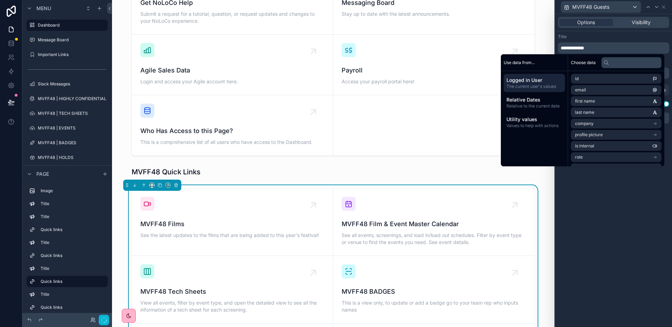
click at [602, 220] on div "**********" at bounding box center [613, 170] width 117 height 313
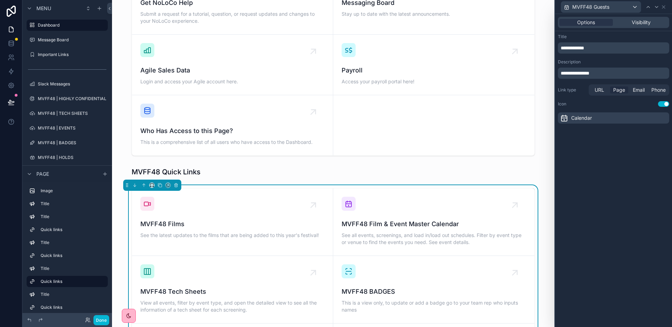
click at [621, 88] on span "Page" at bounding box center [619, 89] width 12 height 7
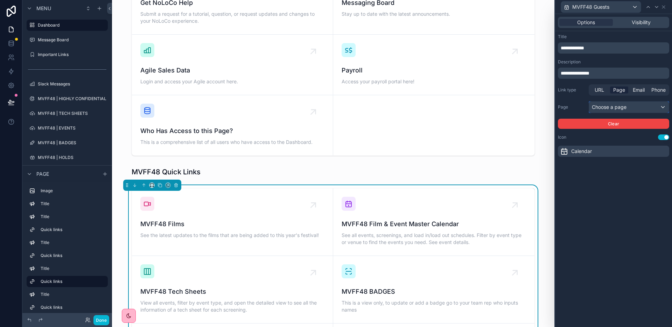
click at [624, 108] on div "Choose a page" at bounding box center [629, 106] width 80 height 11
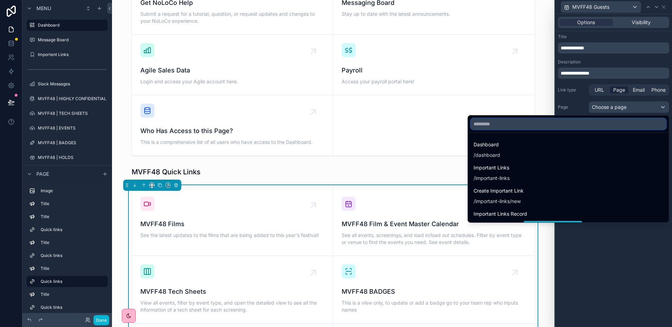
click at [606, 121] on input "text" at bounding box center [567, 123] width 195 height 11
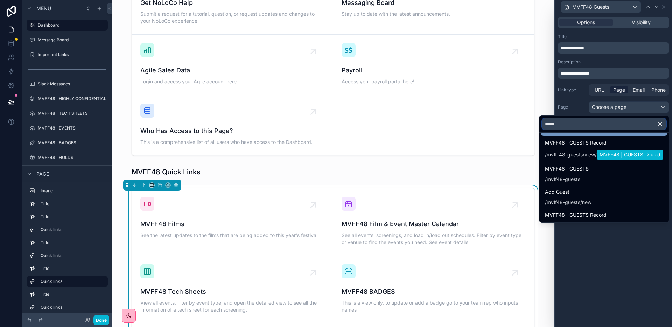
scroll to position [61, 0]
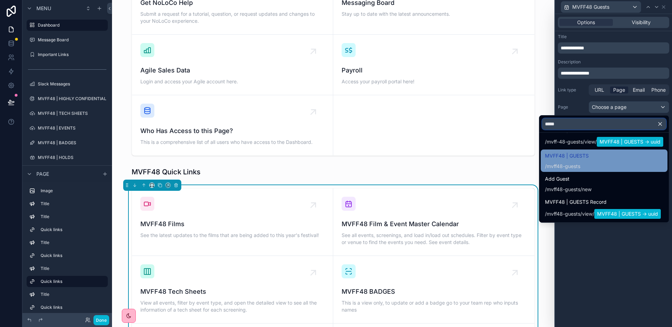
type input "*****"
click at [569, 161] on span "/ mvff48-guests" at bounding box center [567, 165] width 44 height 8
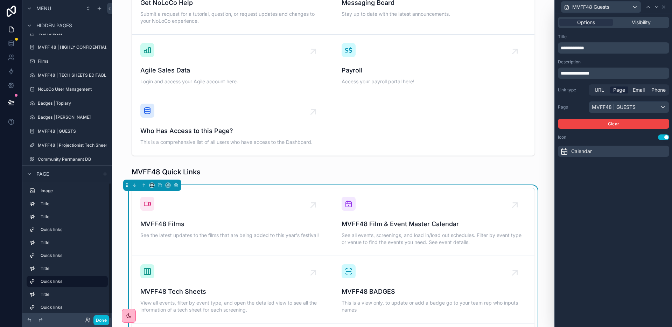
scroll to position [428, 0]
click at [626, 215] on div "**********" at bounding box center [613, 170] width 117 height 313
click at [594, 151] on div "Calendar" at bounding box center [613, 151] width 111 height 11
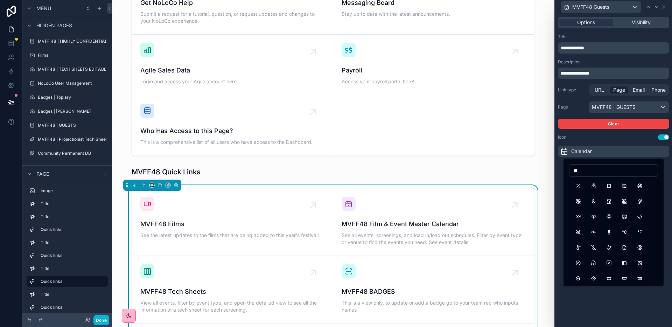
type input "*"
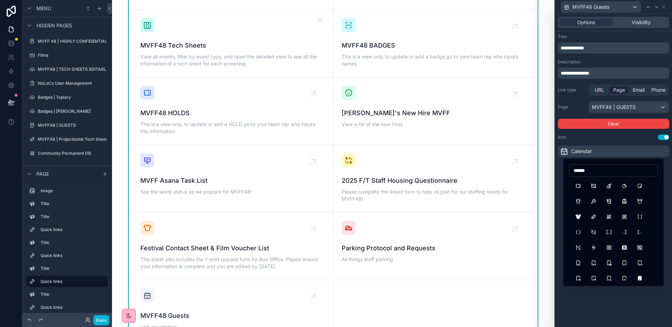
scroll to position [556, 0]
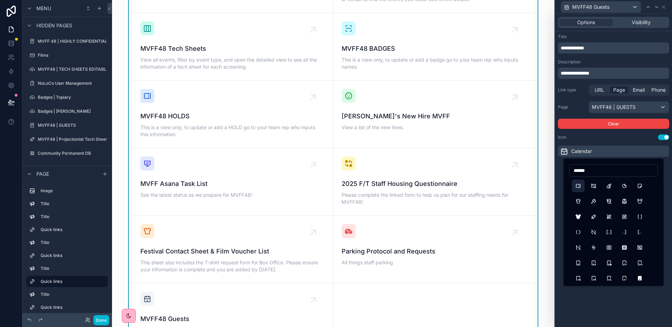
type input "******"
click at [575, 186] on button "Ticket" at bounding box center [578, 185] width 13 height 13
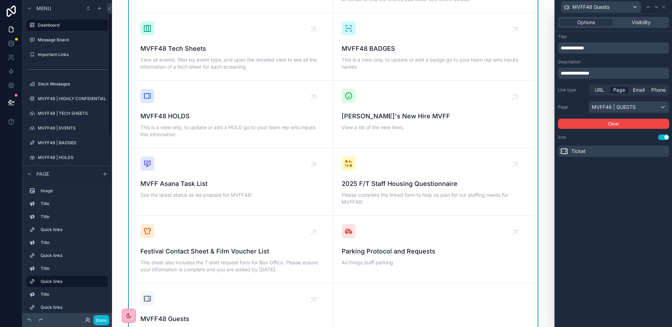
click at [601, 255] on div "**********" at bounding box center [613, 170] width 117 height 313
click at [664, 6] on icon at bounding box center [663, 7] width 6 height 6
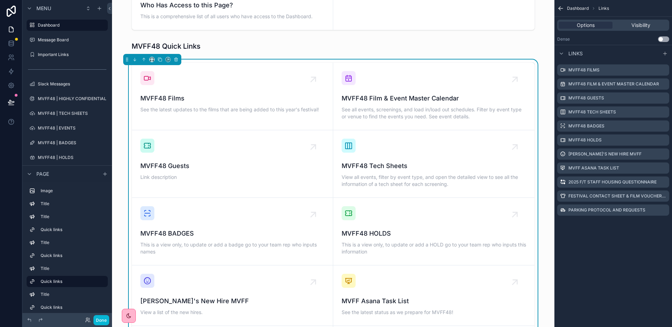
scroll to position [437, 0]
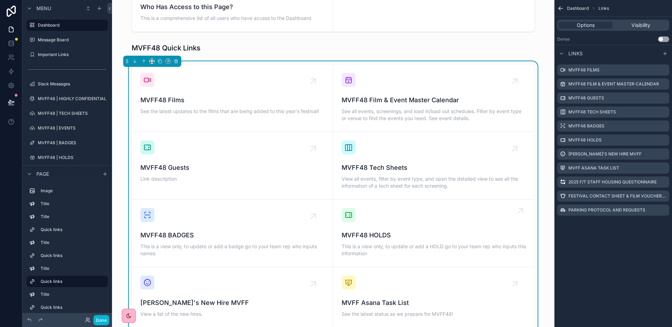
drag, startPoint x: 604, startPoint y: 243, endPoint x: 369, endPoint y: 230, distance: 234.7
click at [600, 243] on div "Dashboard Links Options Visibility Dense Use setting Links MVFF48 Films MVFF48 …" at bounding box center [613, 163] width 118 height 327
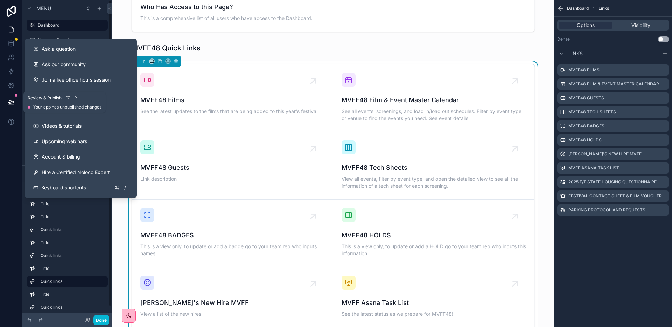
click at [12, 103] on icon at bounding box center [11, 102] width 7 height 7
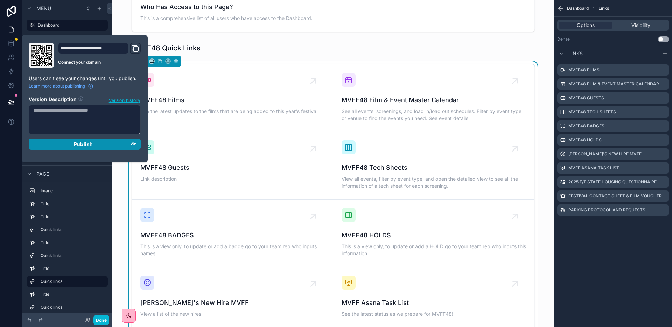
click at [81, 147] on span "Publish" at bounding box center [83, 144] width 19 height 6
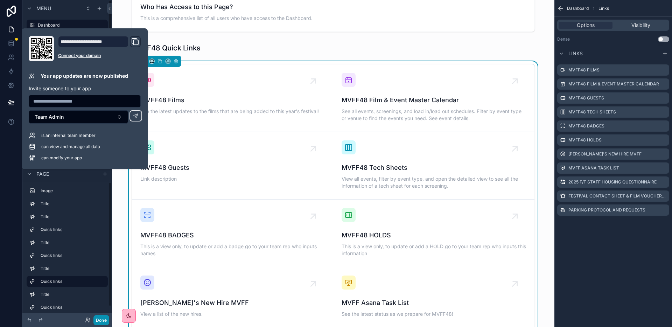
click at [106, 320] on button "Done" at bounding box center [101, 320] width 16 height 10
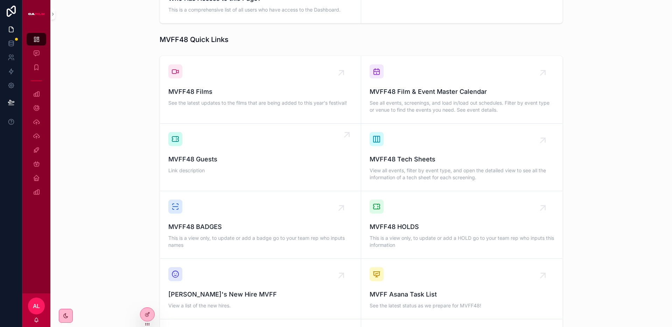
click at [246, 154] on span "MVFF48 Guests" at bounding box center [260, 159] width 184 height 10
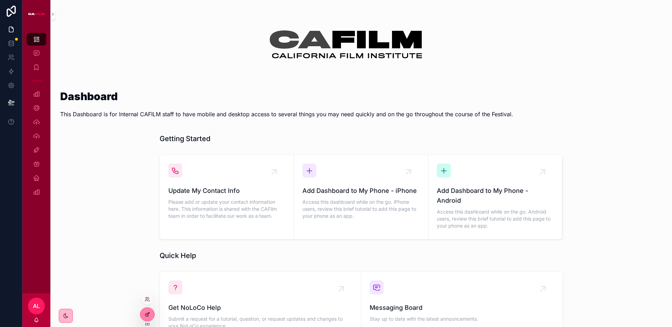
click at [145, 316] on icon at bounding box center [147, 314] width 6 height 6
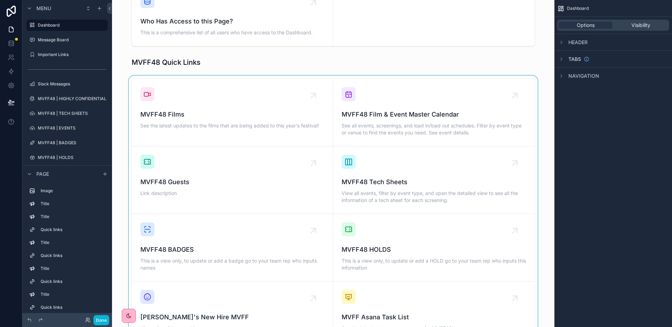
scroll to position [424, 0]
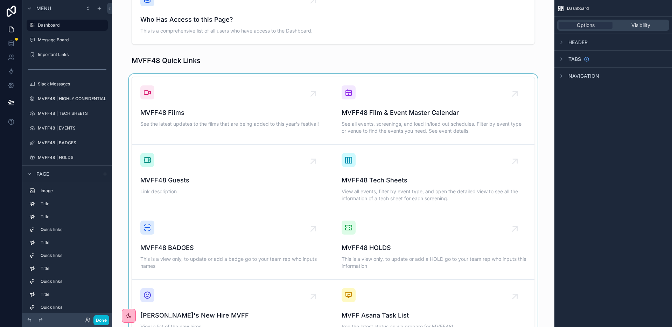
click at [243, 172] on div "scrollable content" at bounding box center [333, 272] width 431 height 397
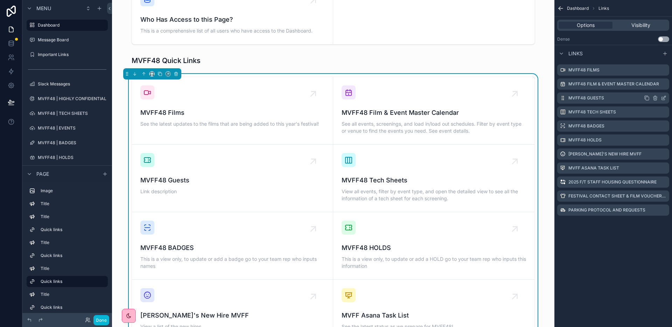
click at [665, 98] on icon "scrollable content" at bounding box center [663, 98] width 6 height 6
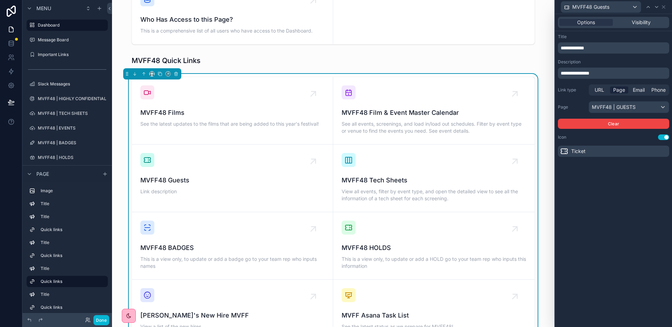
click at [600, 72] on p "**********" at bounding box center [613, 73] width 107 height 7
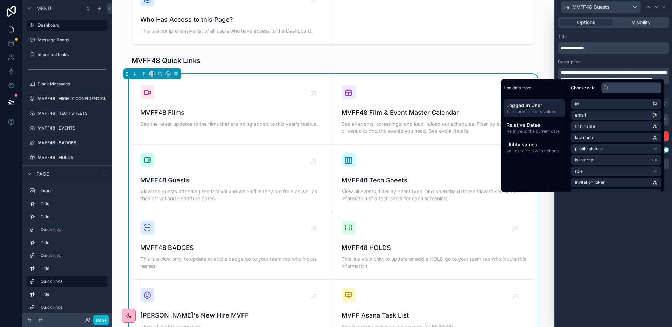
click at [642, 73] on span "**********" at bounding box center [612, 76] width 105 height 12
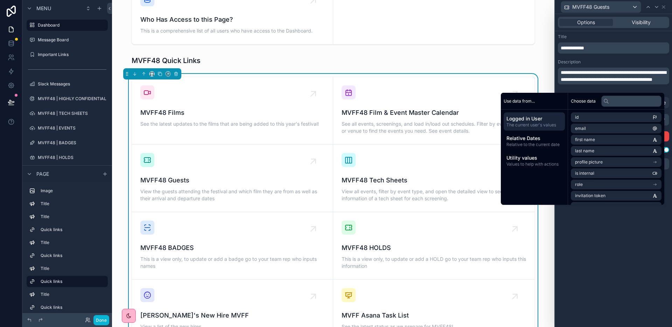
click at [651, 72] on span "**********" at bounding box center [612, 76] width 105 height 12
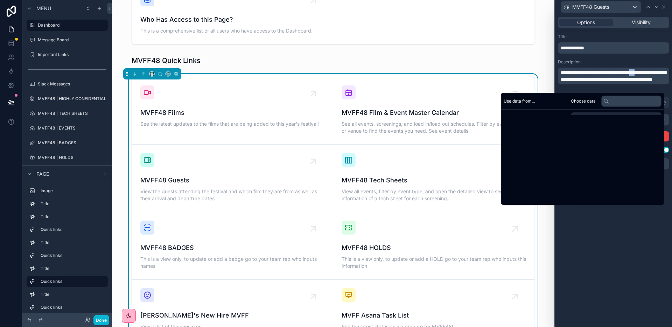
click at [651, 72] on span "**********" at bounding box center [612, 76] width 105 height 12
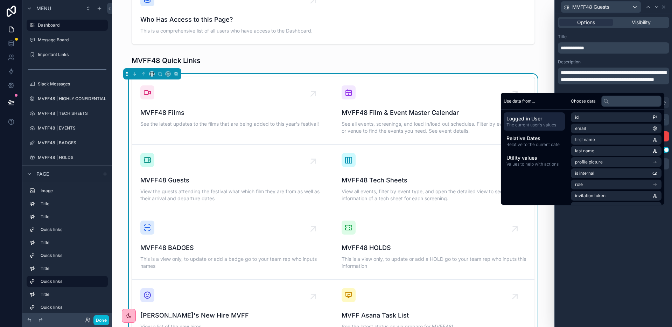
click at [569, 80] on span "**********" at bounding box center [612, 76] width 105 height 12
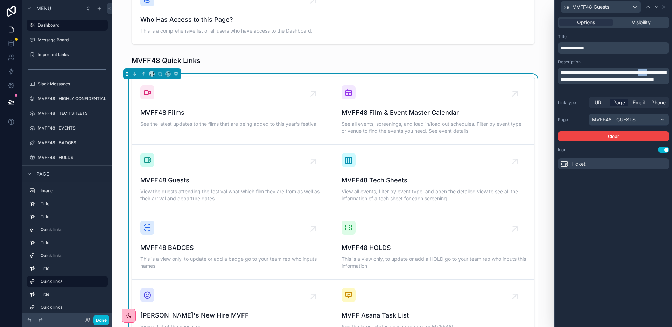
click at [569, 80] on span "**********" at bounding box center [612, 76] width 105 height 12
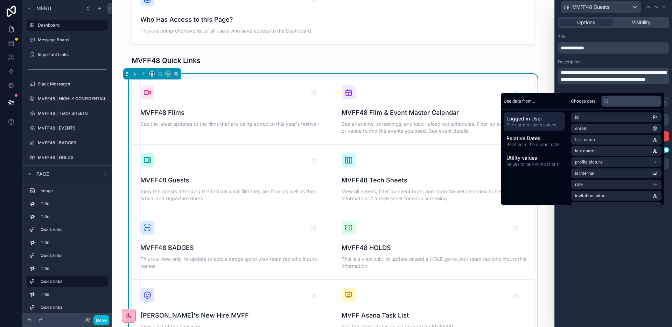
click at [648, 73] on span "**********" at bounding box center [612, 76] width 105 height 12
click at [570, 79] on span "**********" at bounding box center [612, 76] width 105 height 12
click at [638, 80] on span "**********" at bounding box center [613, 79] width 106 height 19
click at [639, 88] on p "**********" at bounding box center [613, 79] width 107 height 21
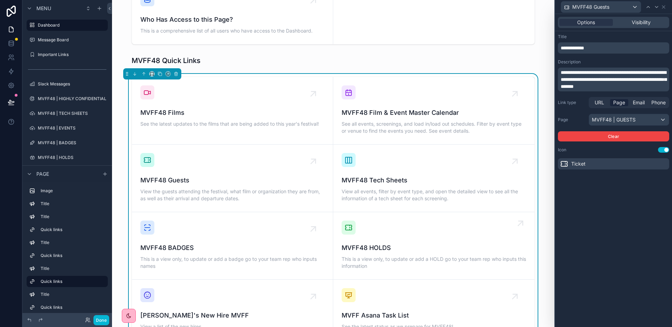
drag, startPoint x: 636, startPoint y: 296, endPoint x: 411, endPoint y: 254, distance: 229.5
click at [636, 296] on div "**********" at bounding box center [613, 170] width 117 height 313
click at [9, 100] on icon at bounding box center [11, 101] width 6 height 3
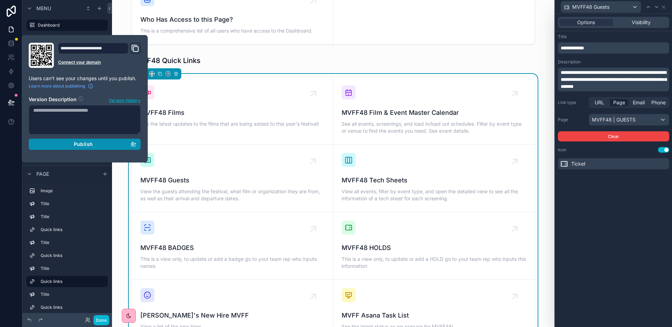
click at [90, 145] on span "Publish" at bounding box center [83, 144] width 19 height 6
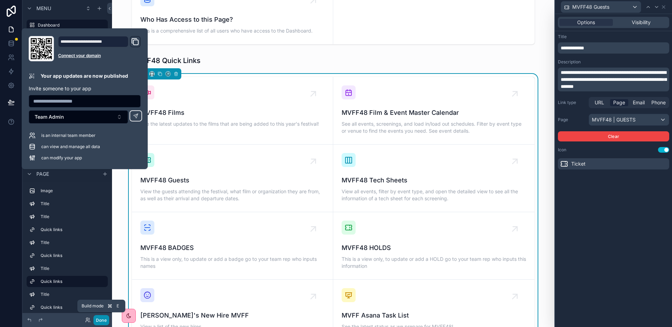
click at [101, 321] on button "Done" at bounding box center [101, 320] width 16 height 10
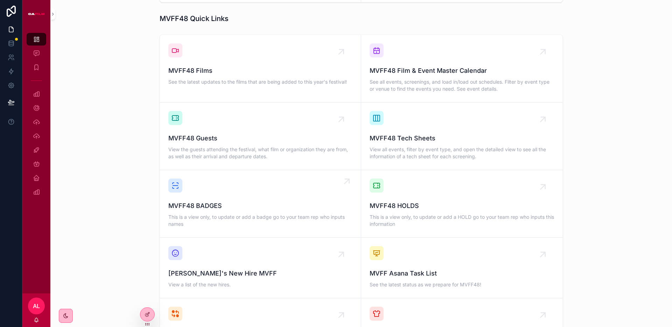
scroll to position [439, 0]
